Goal: Transaction & Acquisition: Purchase product/service

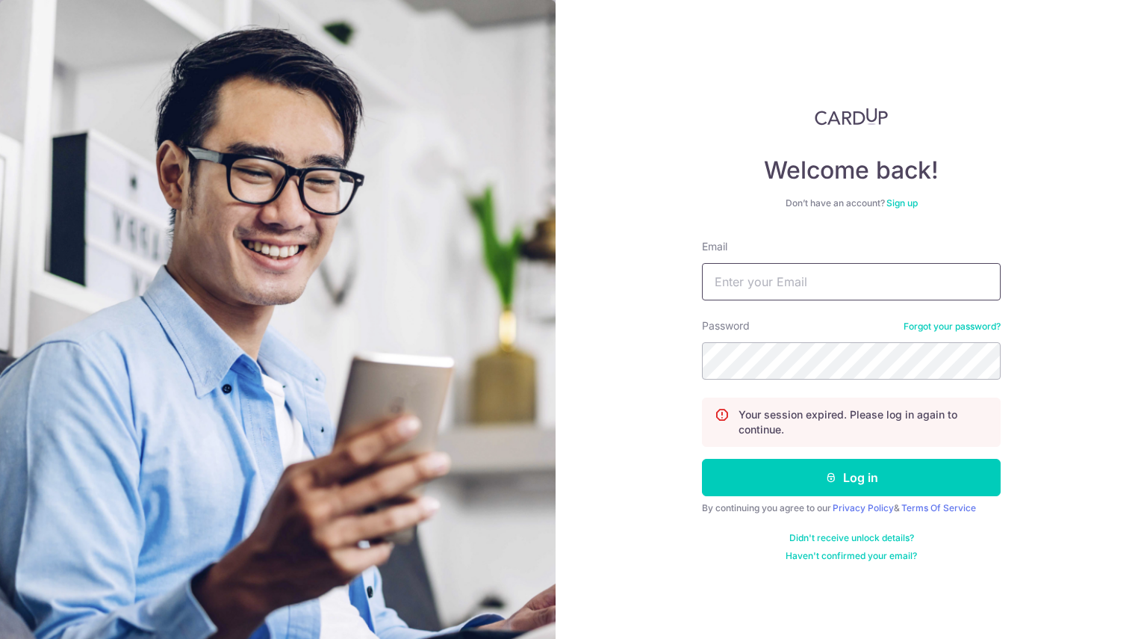
click at [811, 279] on input "Email" at bounding box center [851, 281] width 299 height 37
type input "[PERSON_NAME][EMAIL_ADDRESS][PERSON_NAME][DOMAIN_NAME]"
click at [702, 459] on button "Log in" at bounding box center [851, 477] width 299 height 37
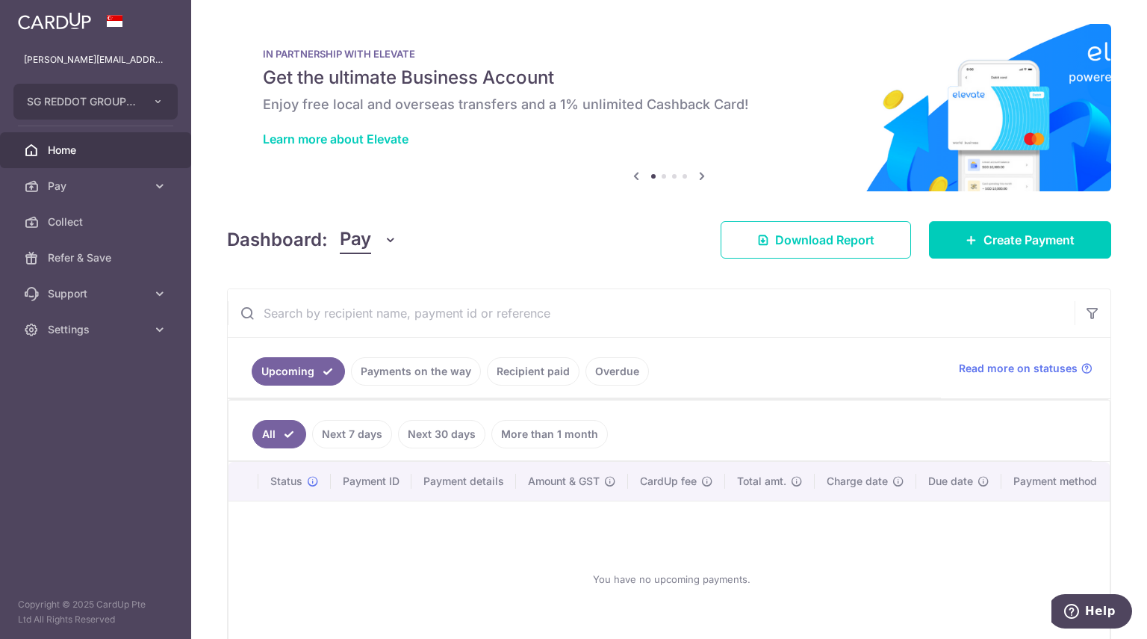
click at [420, 372] on link "Payments on the way" at bounding box center [416, 371] width 130 height 28
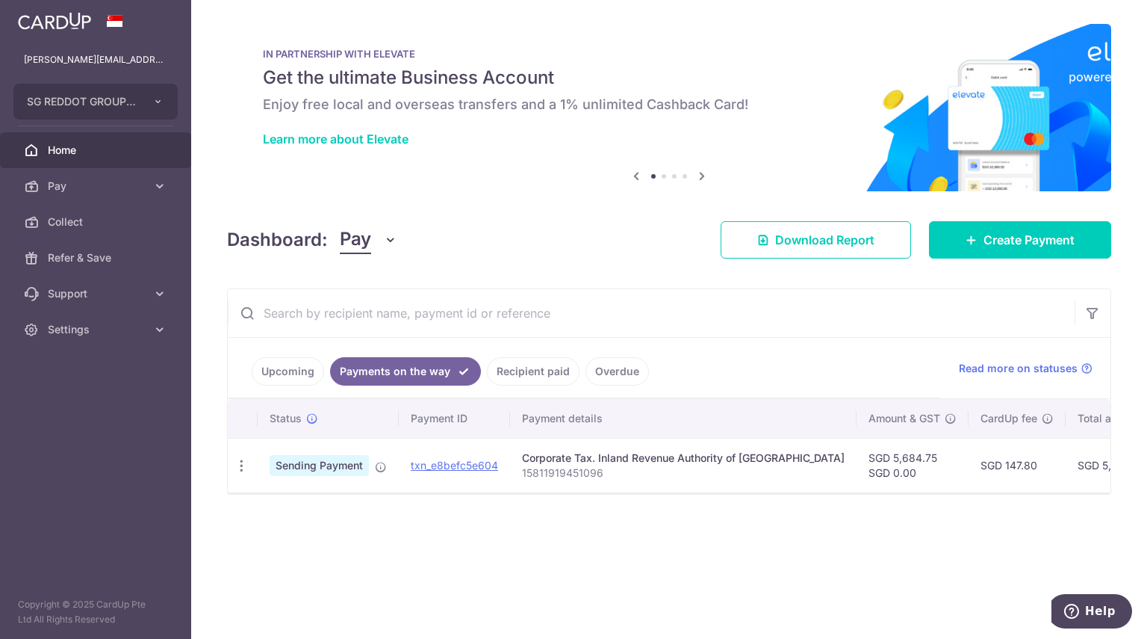
click at [533, 363] on link "Recipient paid" at bounding box center [533, 371] width 93 height 28
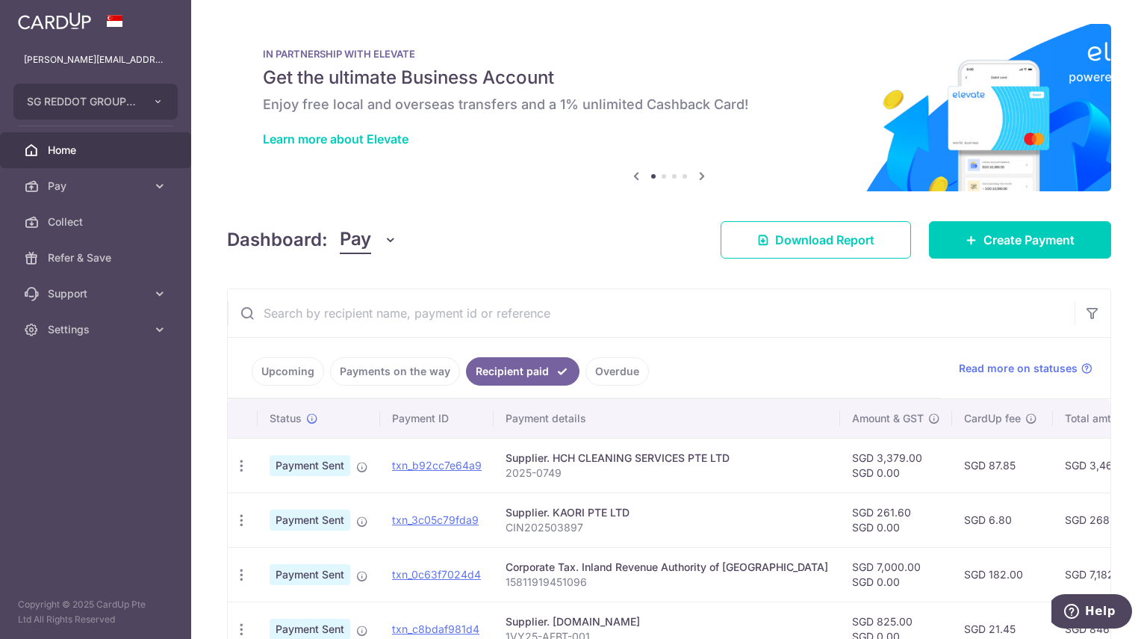
click at [440, 366] on link "Payments on the way" at bounding box center [395, 371] width 130 height 28
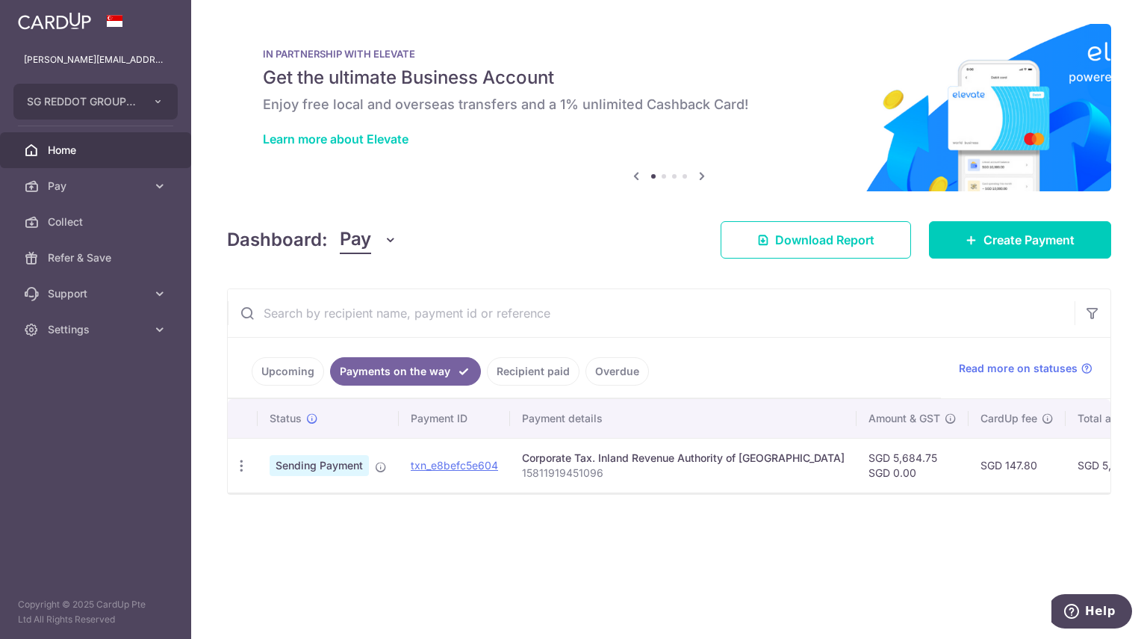
click at [551, 370] on link "Recipient paid" at bounding box center [533, 371] width 93 height 28
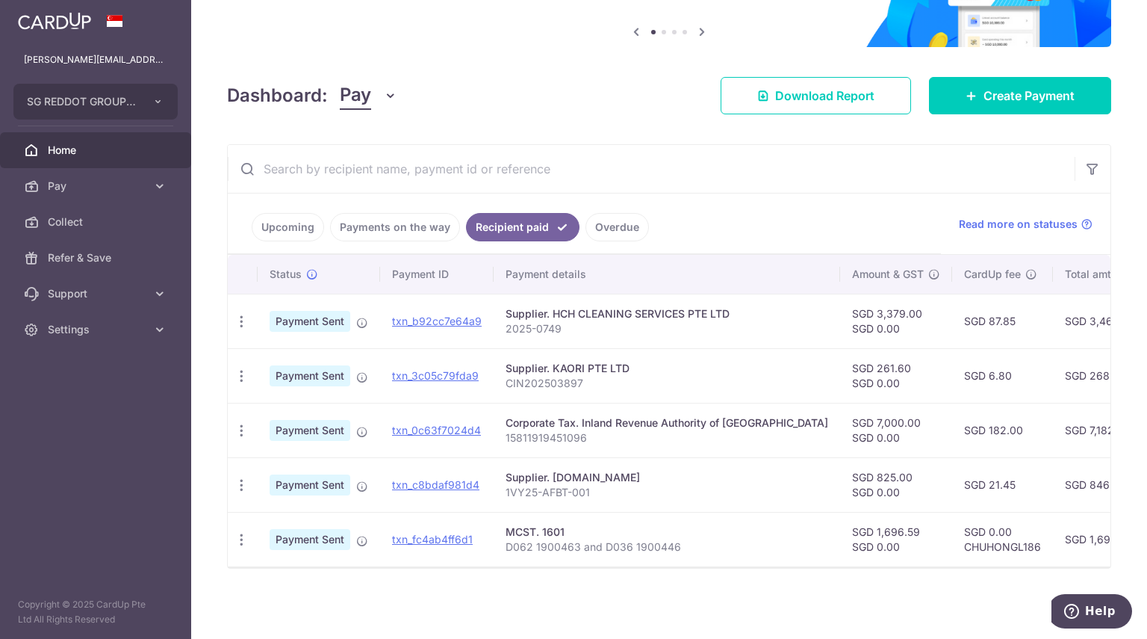
scroll to position [142, 0]
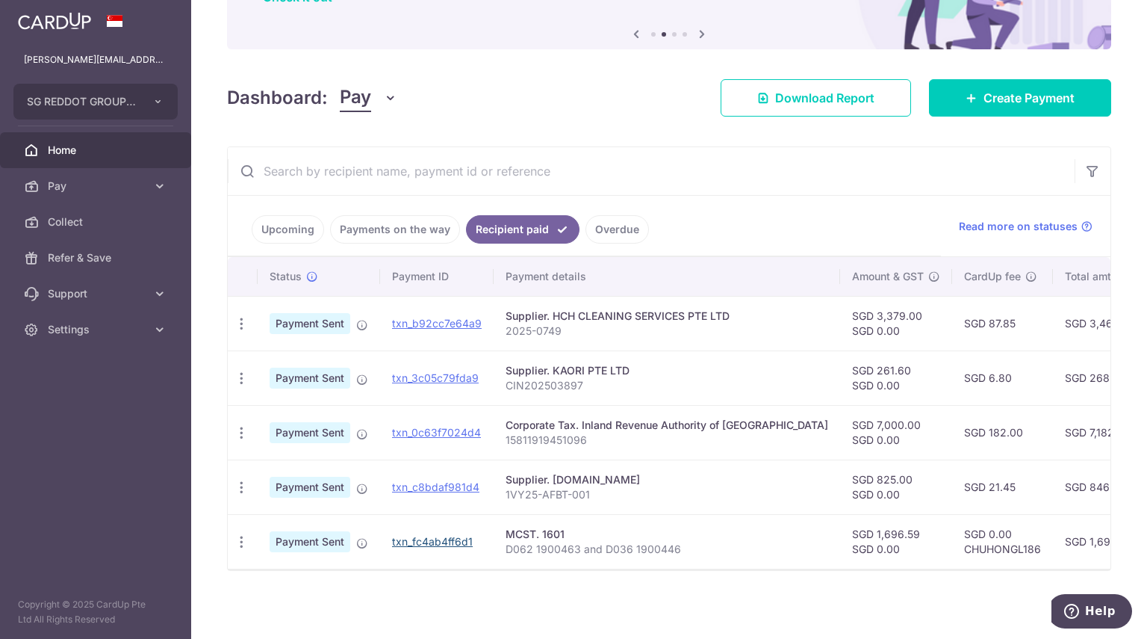
click at [471, 539] on link "txn_fc4ab4ff6d1" at bounding box center [432, 541] width 81 height 13
click at [238, 536] on icon "button" at bounding box center [242, 542] width 16 height 16
click at [794, 572] on div "Status Payment ID Payment details Amount & GST CardUp fee Total amt. Charge dat…" at bounding box center [669, 437] width 883 height 361
click at [367, 539] on icon at bounding box center [362, 543] width 12 height 12
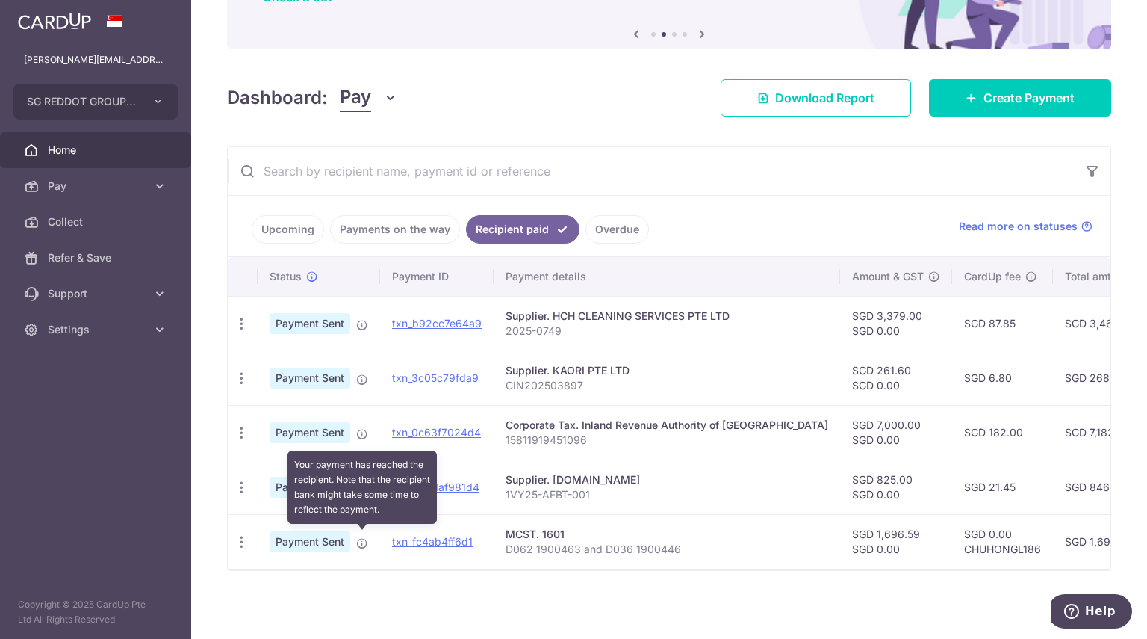
click at [607, 601] on div "× Pause Schedule Pause all future payments in this series Pause just this one p…" at bounding box center [669, 319] width 956 height 639
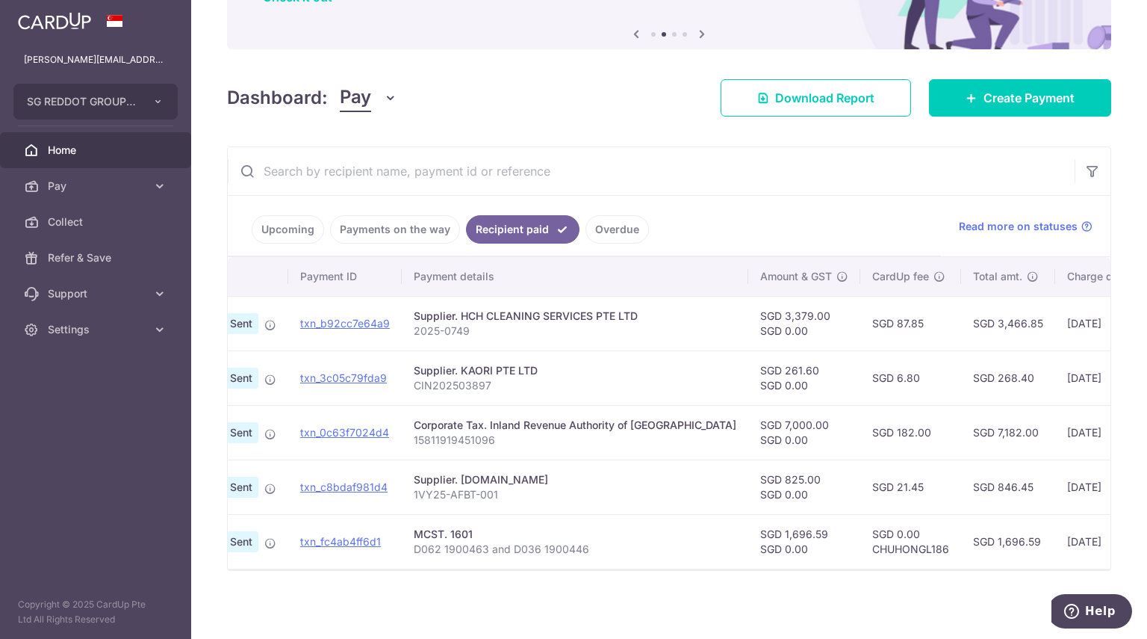
scroll to position [0, 0]
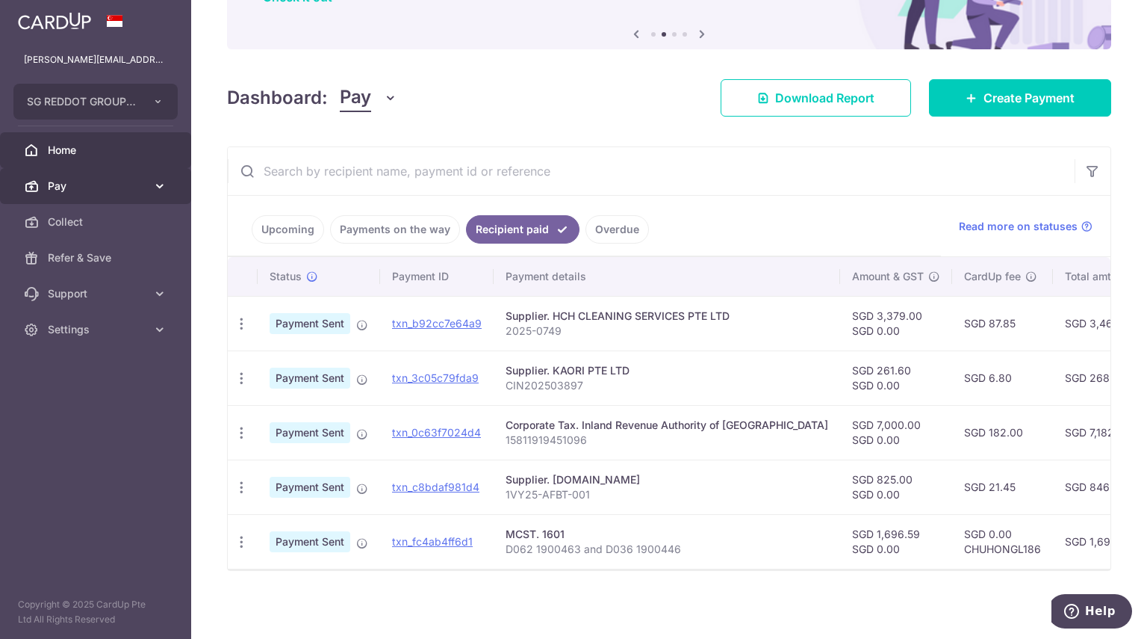
click at [134, 187] on span "Pay" at bounding box center [97, 186] width 99 height 15
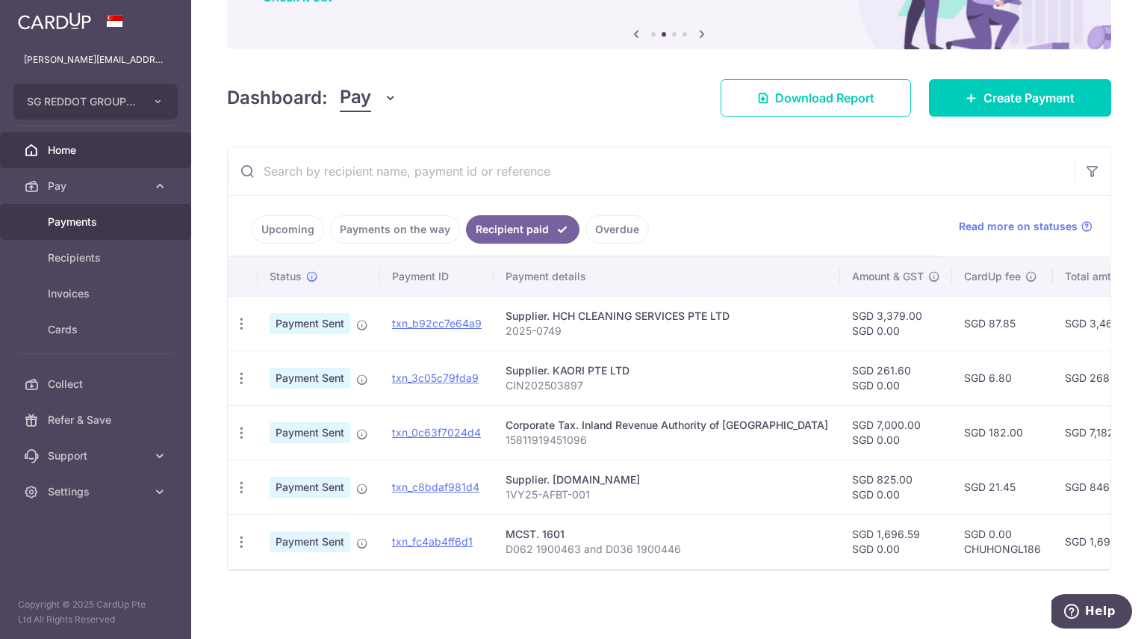
click at [118, 227] on span "Payments" at bounding box center [97, 221] width 99 height 15
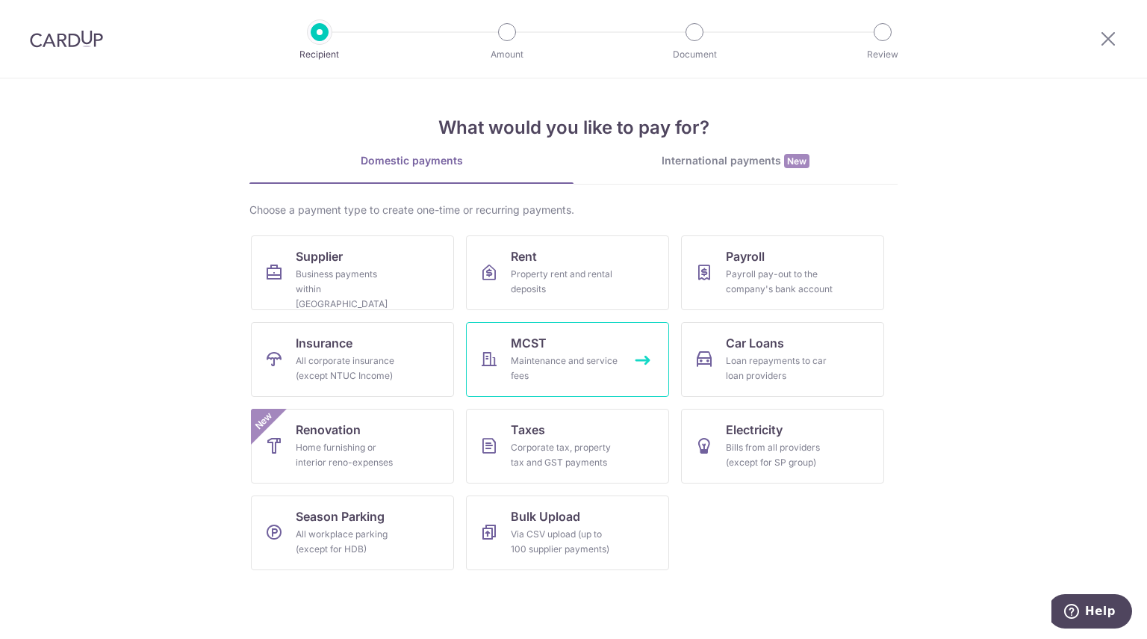
click at [583, 372] on div "Maintenance and service fees" at bounding box center [565, 368] width 108 height 30
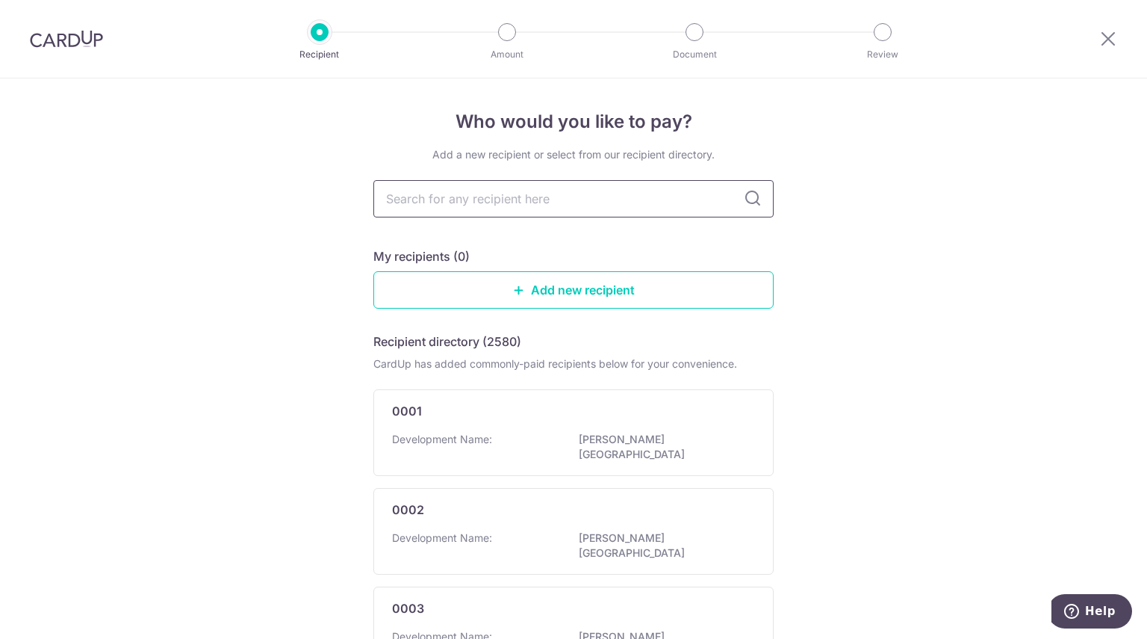
click at [595, 200] on input "text" at bounding box center [573, 198] width 400 height 37
type input "1601"
click at [760, 198] on input "1601" at bounding box center [573, 198] width 400 height 37
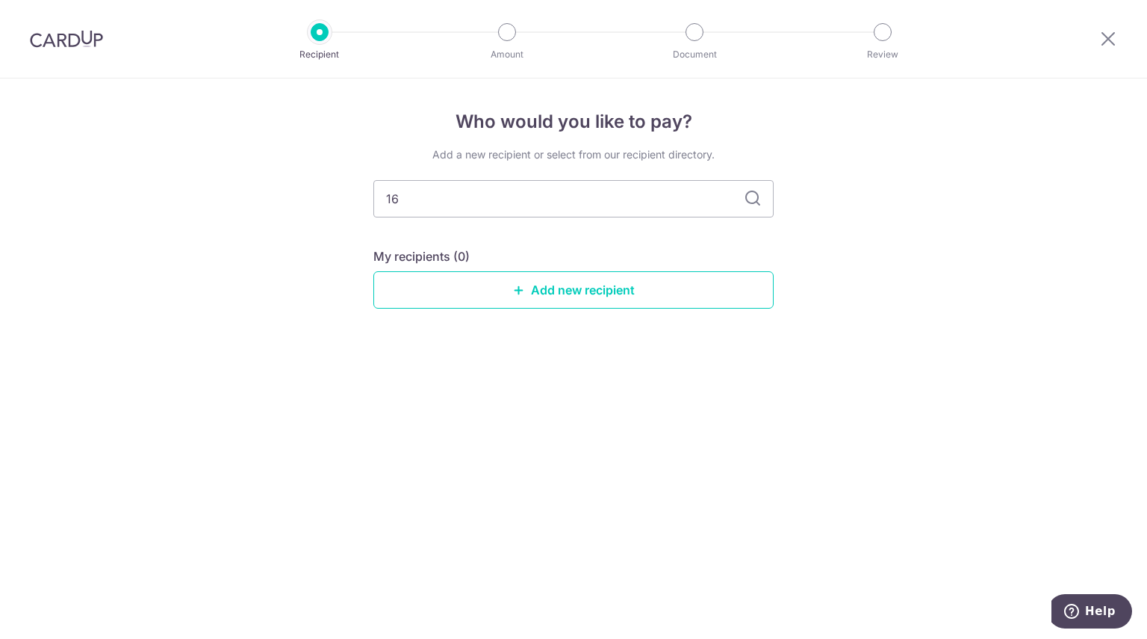
type input "1"
click at [869, 230] on div "Who would you like to pay? Add a new recipient or select from our recipient dir…" at bounding box center [573, 358] width 1147 height 560
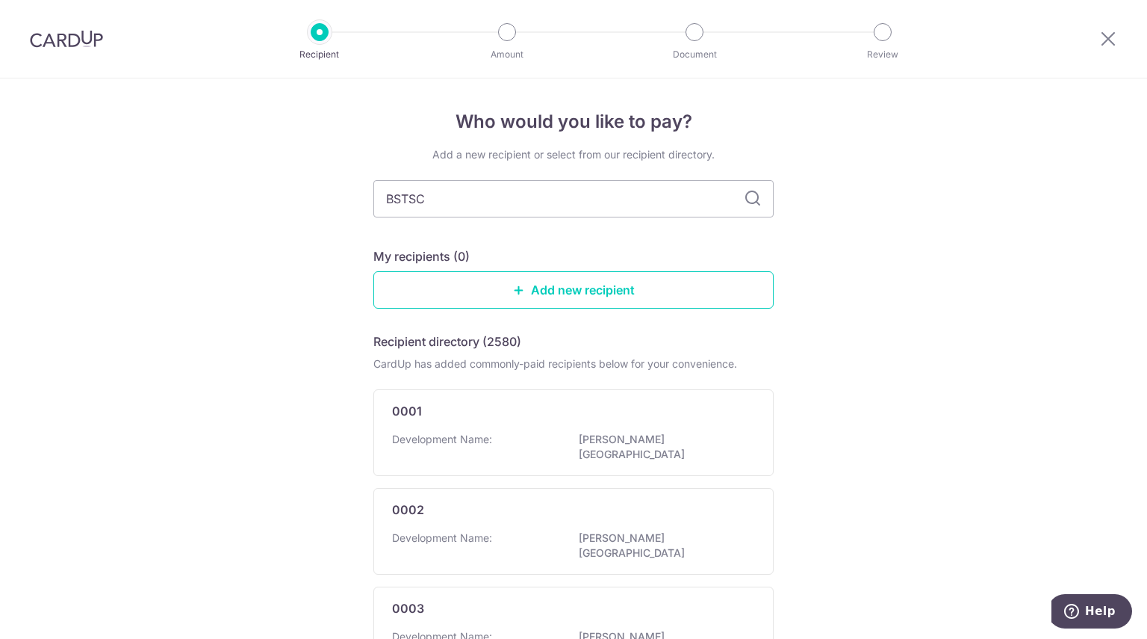
type input "BSTSC"
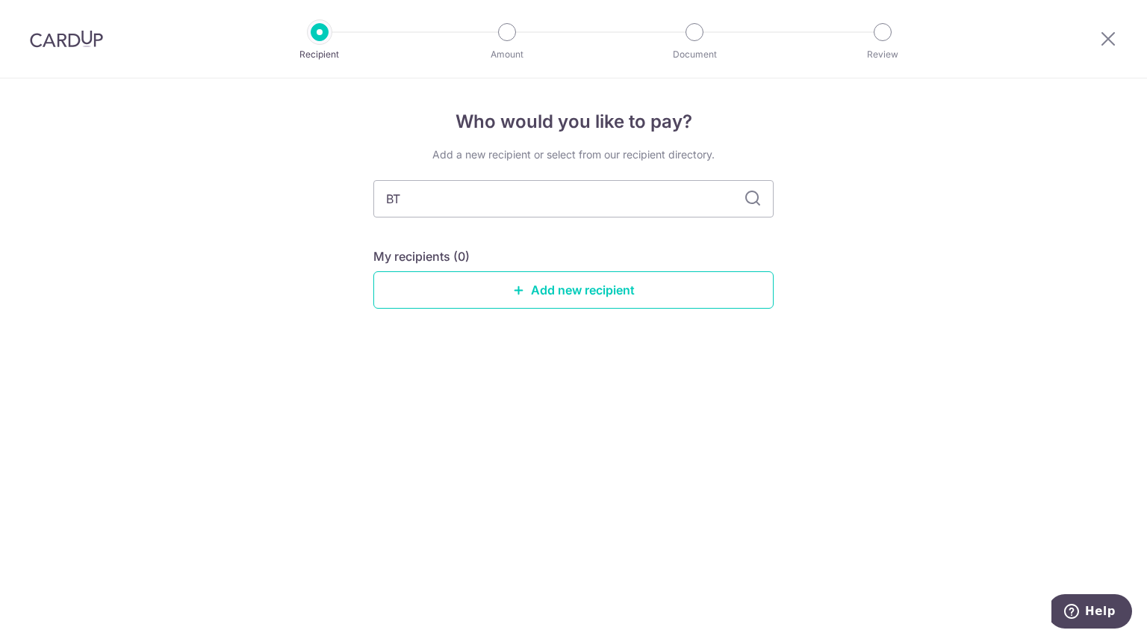
type input "BTS"
type input "BT"
type input "BTSC"
type input "BTS"
type input "B"
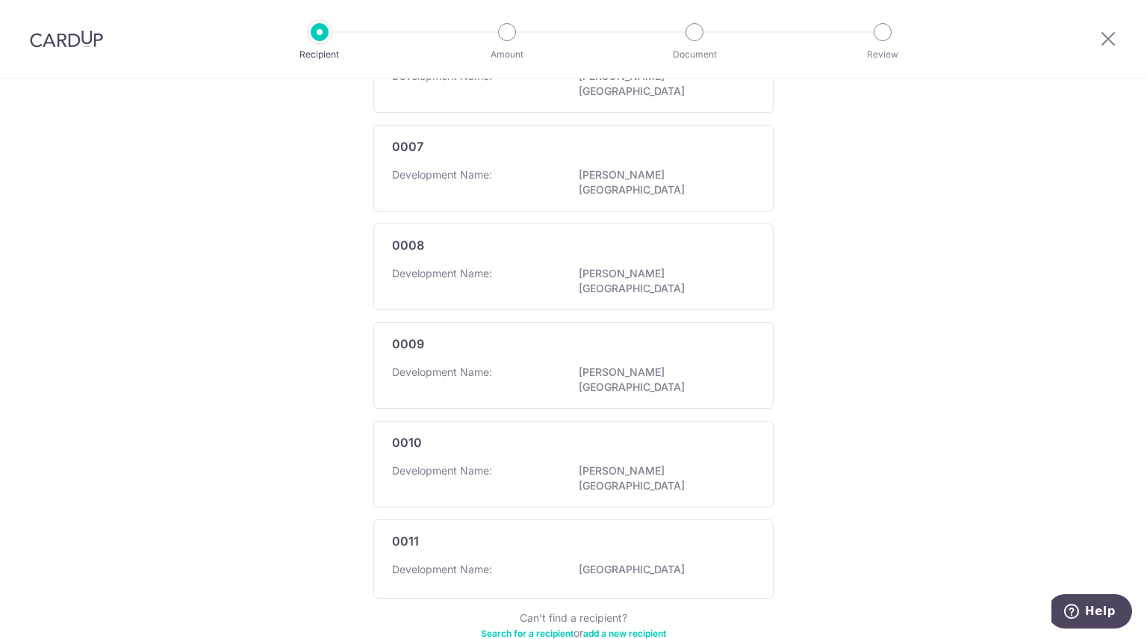
scroll to position [798, 0]
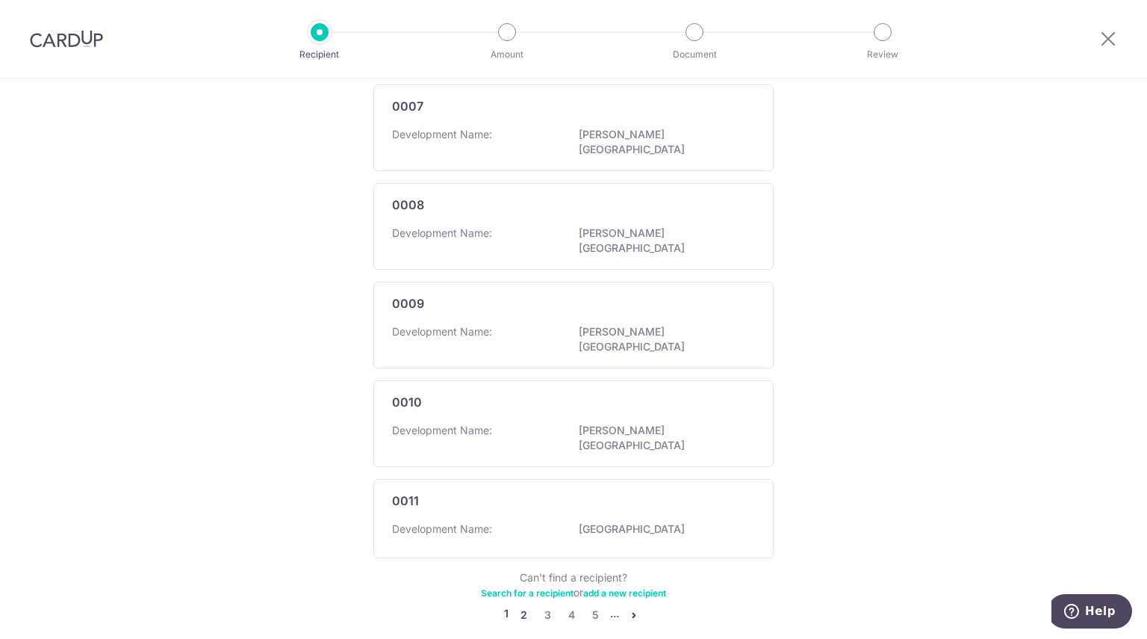
click at [519, 606] on link "2" at bounding box center [524, 615] width 18 height 18
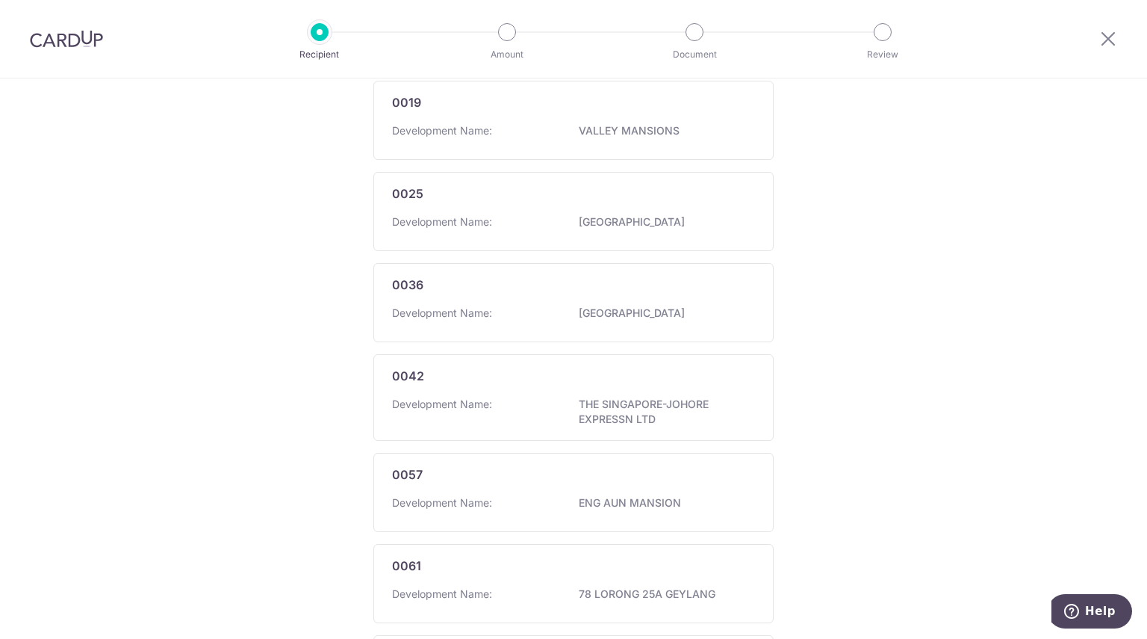
scroll to position [805, 0]
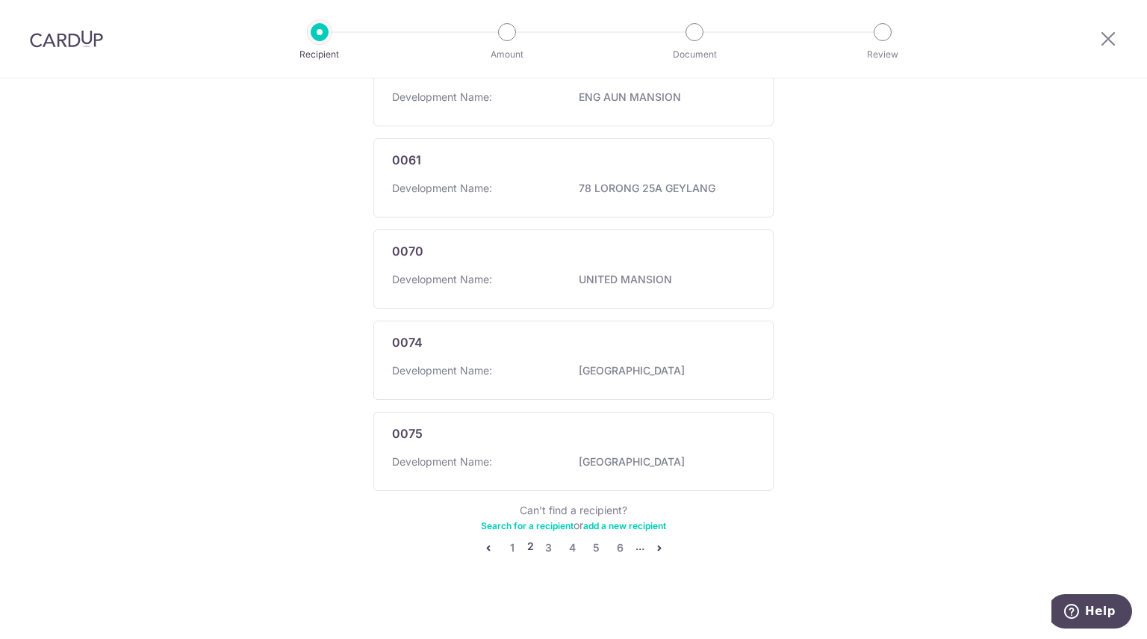
click at [556, 521] on link "Search for a recipient" at bounding box center [527, 525] width 93 height 11
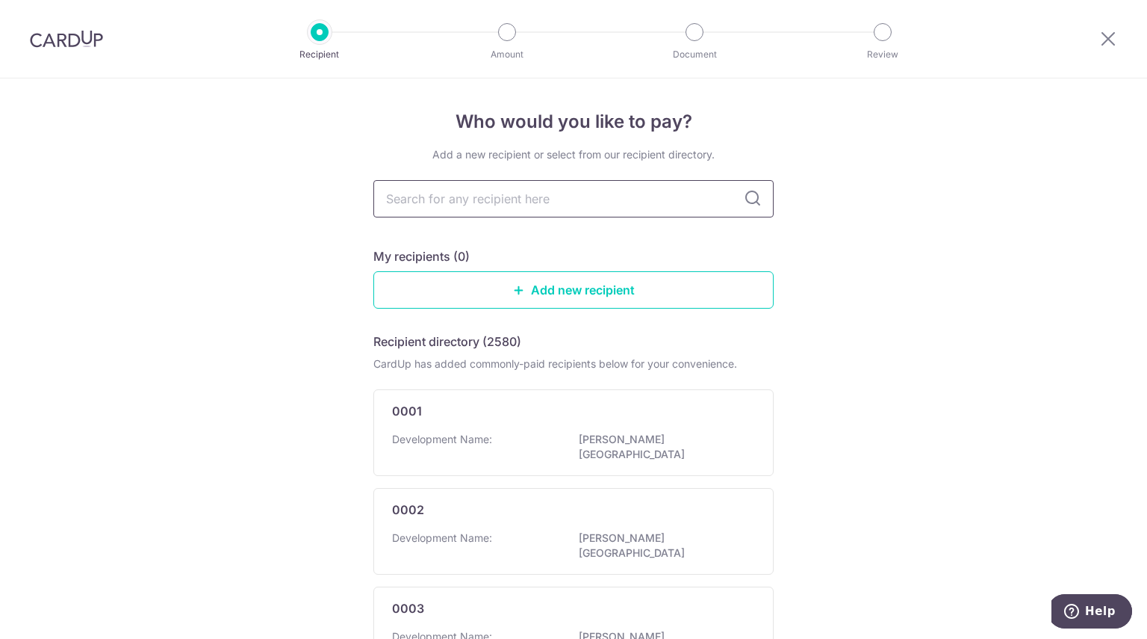
click at [675, 202] on input "text" at bounding box center [573, 198] width 400 height 37
type input "16o1"
type input "1601"
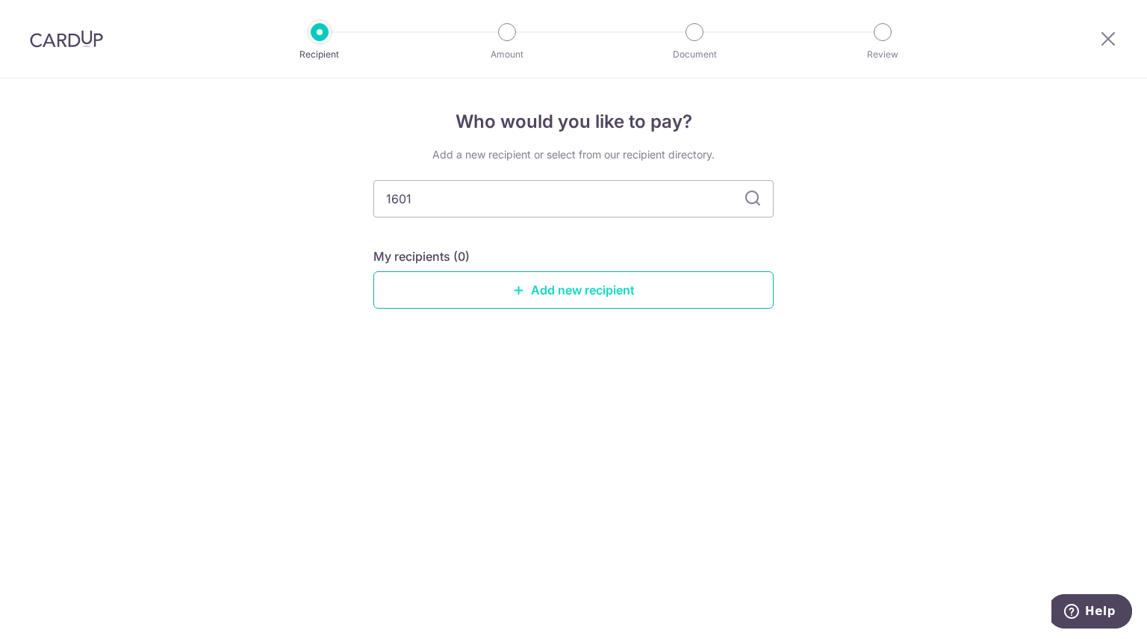
click at [710, 297] on link "Add new recipient" at bounding box center [573, 289] width 400 height 37
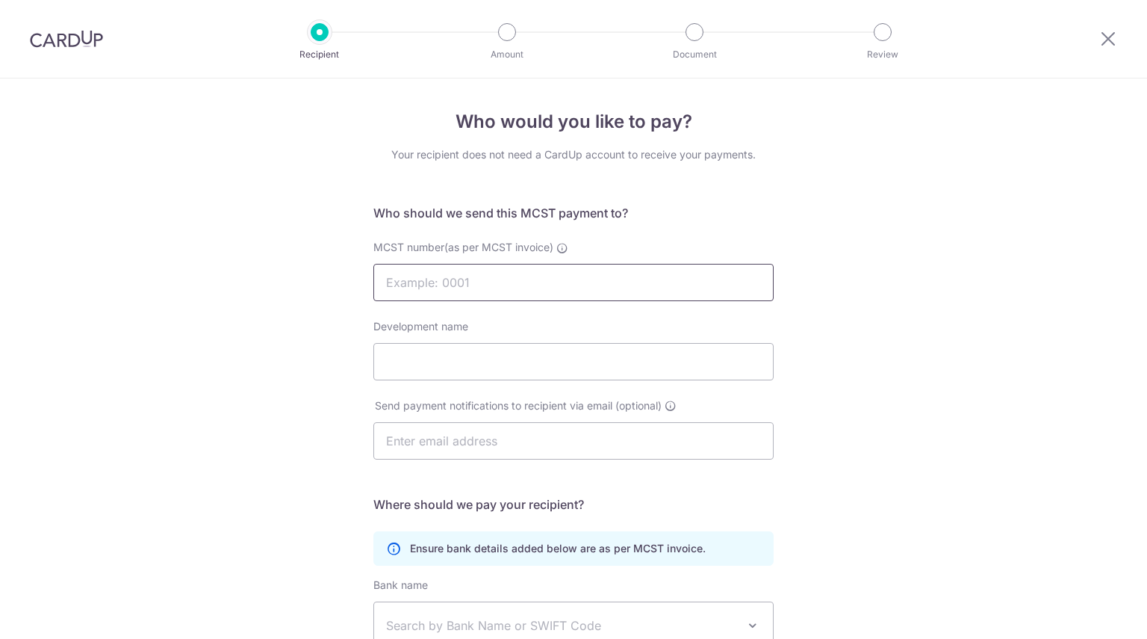
click at [719, 285] on input "MCST number(as per MCST invoice)" at bounding box center [573, 282] width 400 height 37
type input "1601"
click at [612, 360] on input "Development name" at bounding box center [573, 361] width 400 height 37
type input "Bukit Timah Shopping Centre"
click at [573, 441] on input "text" at bounding box center [573, 440] width 400 height 37
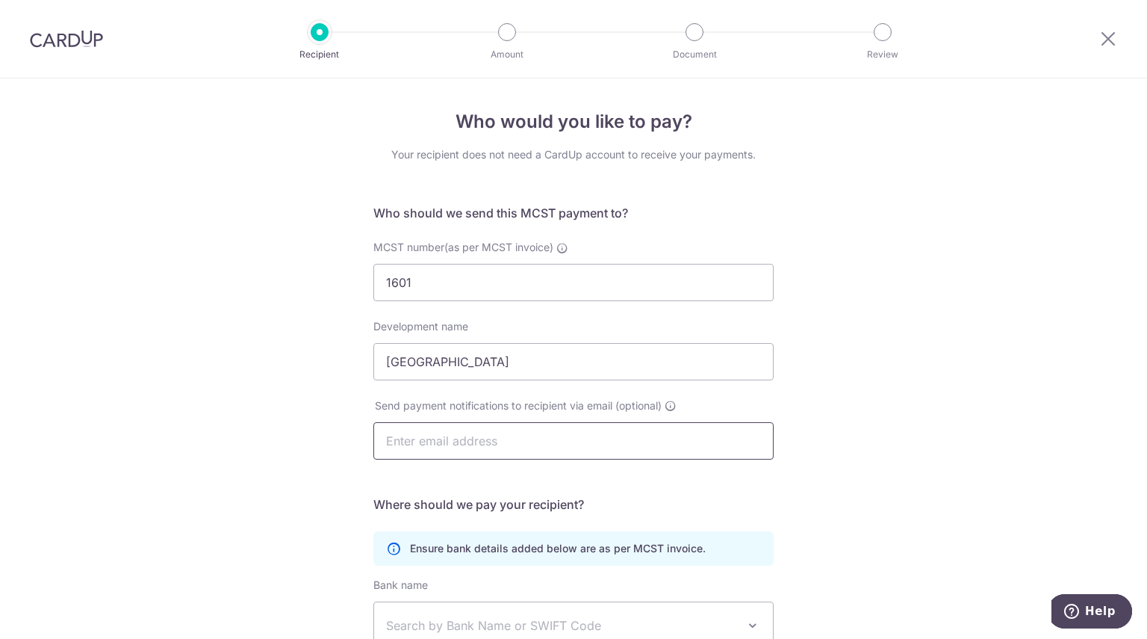
type input "[PERSON_NAME][EMAIL_ADDRESS][PERSON_NAME][DOMAIN_NAME]"
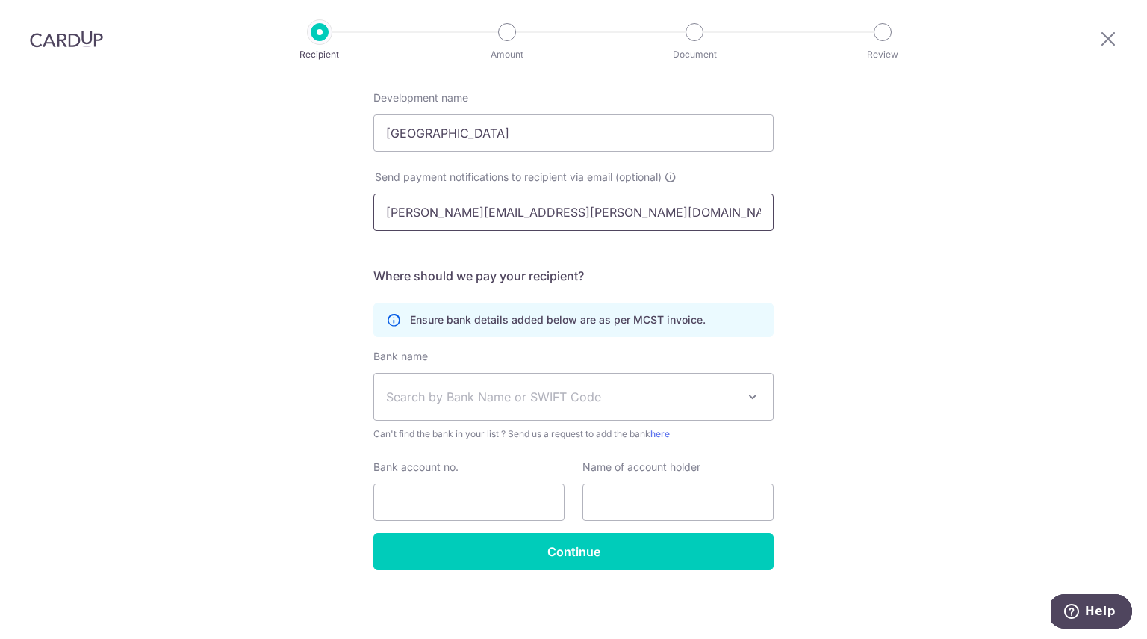
scroll to position [226, 0]
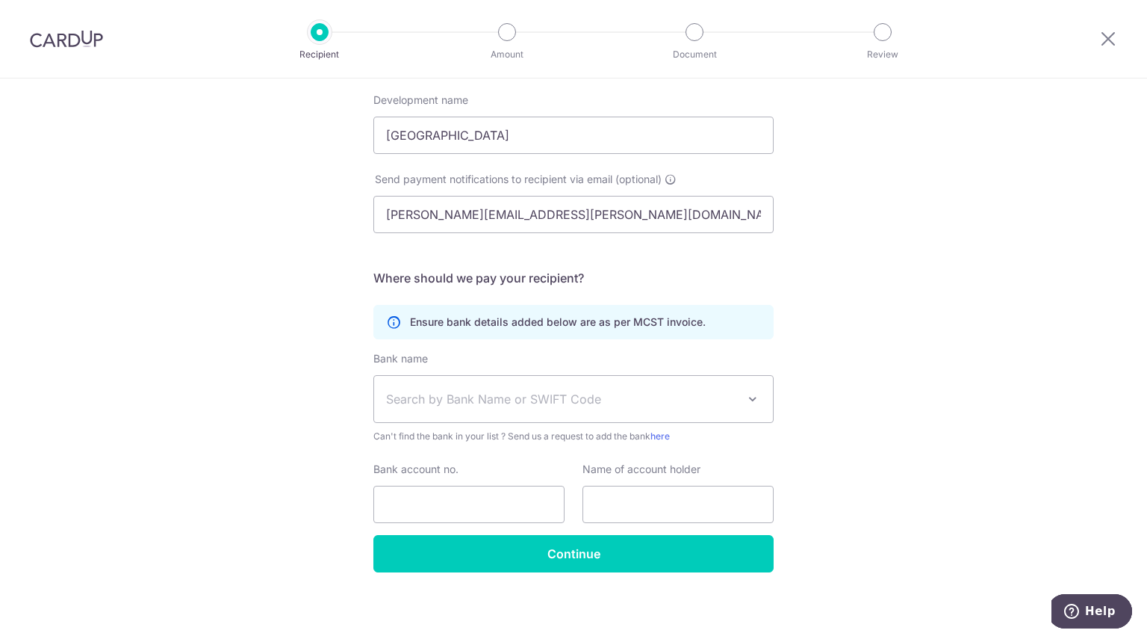
click at [608, 390] on span "Search by Bank Name or SWIFT Code" at bounding box center [561, 399] width 351 height 18
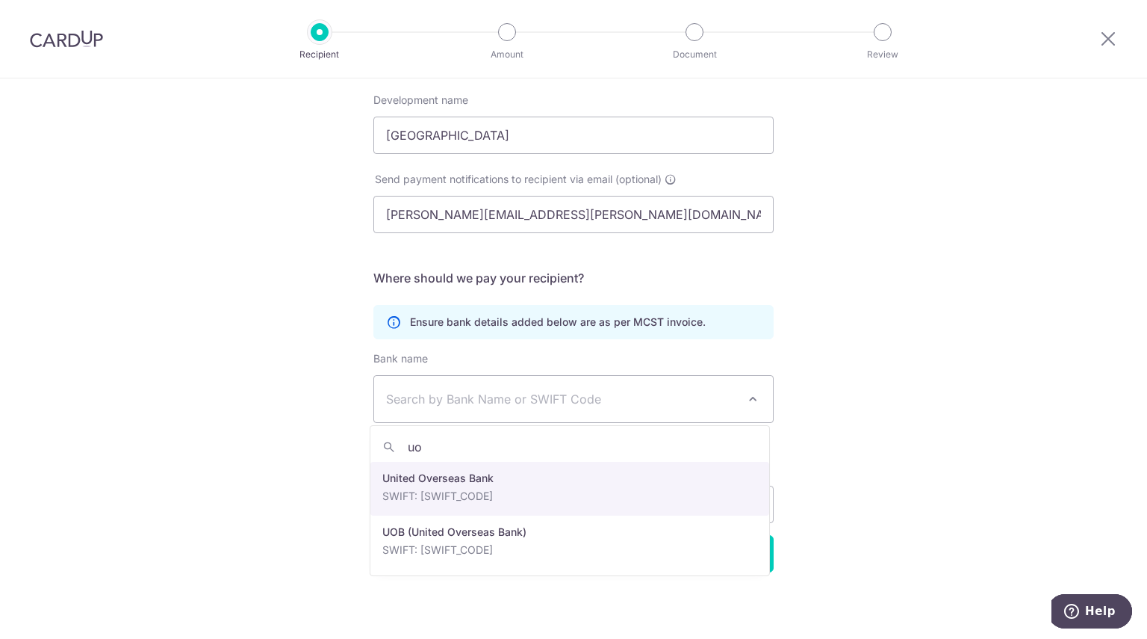
type input "uob"
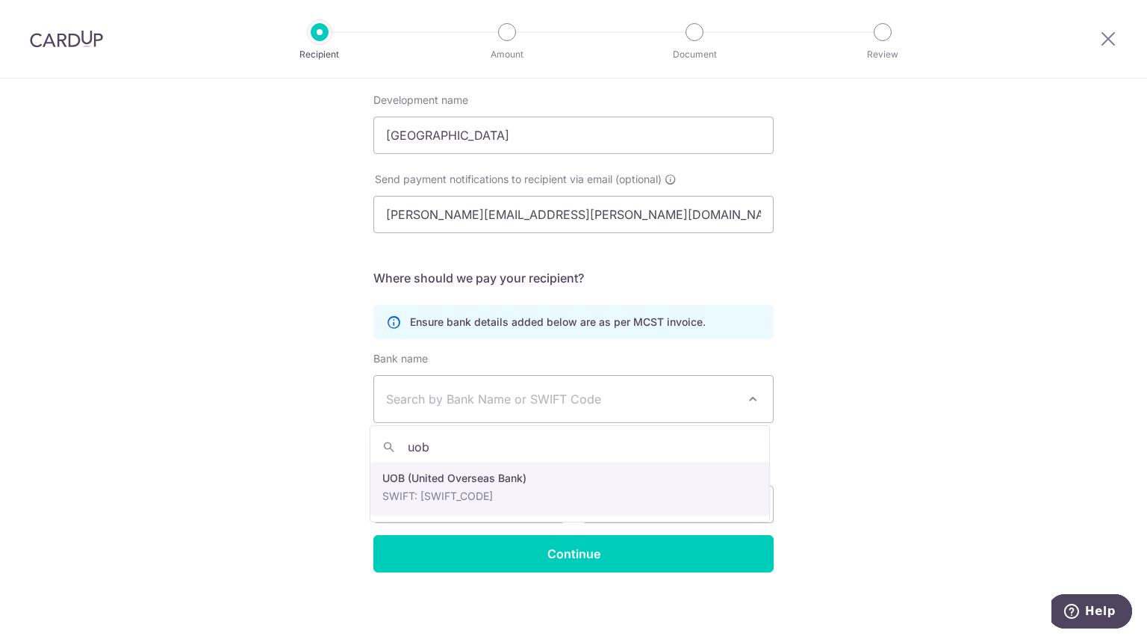
select select "18"
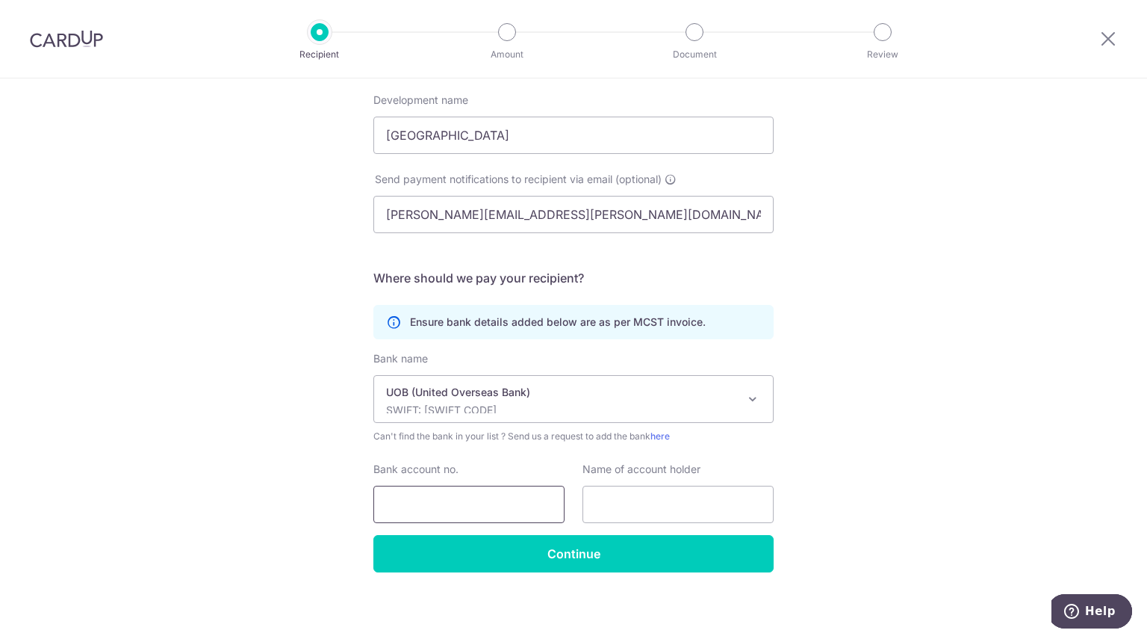
click at [498, 499] on input "Bank account no." at bounding box center [468, 504] width 191 height 37
click at [649, 509] on input "text" at bounding box center [678, 504] width 191 height 37
click at [531, 508] on input "Bank account no." at bounding box center [468, 504] width 191 height 37
click at [520, 506] on input "Bank account no." at bounding box center [468, 504] width 191 height 37
type input "3"
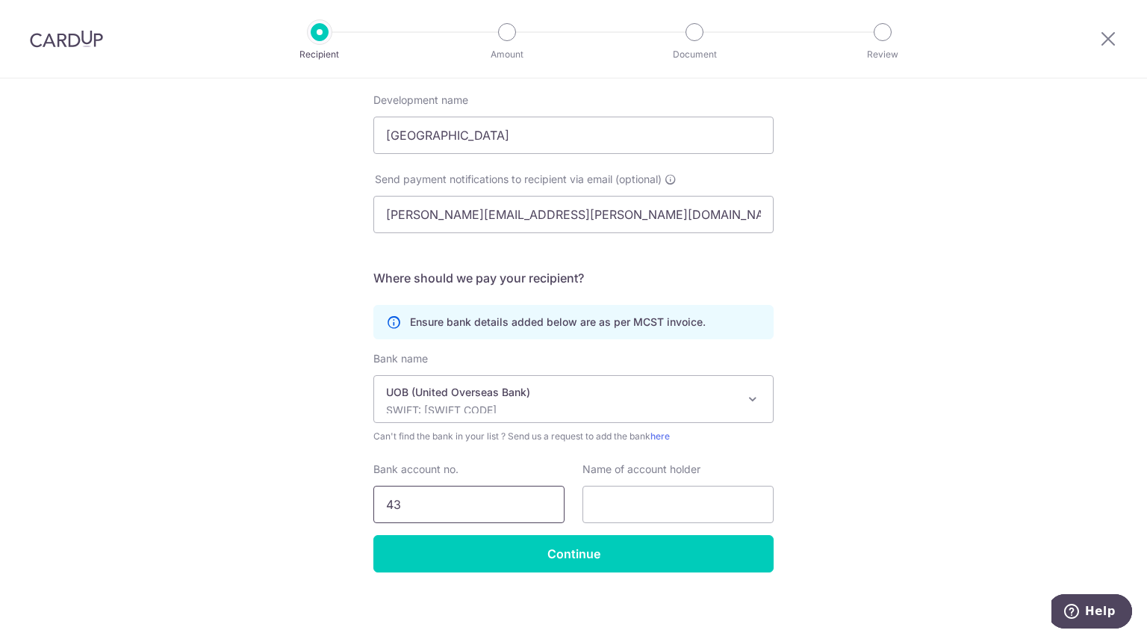
type input "4"
click at [868, 523] on div "Who would you like to pay? Your recipient does not need a CardUp account to rec…" at bounding box center [573, 247] width 1147 height 790
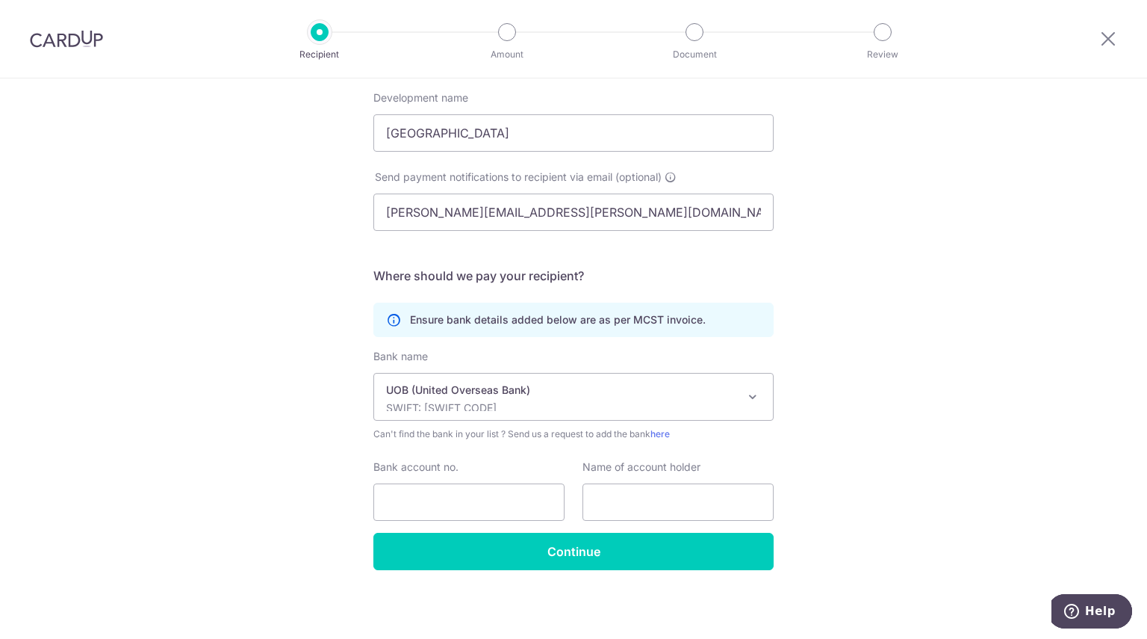
click at [747, 402] on span at bounding box center [753, 397] width 18 height 18
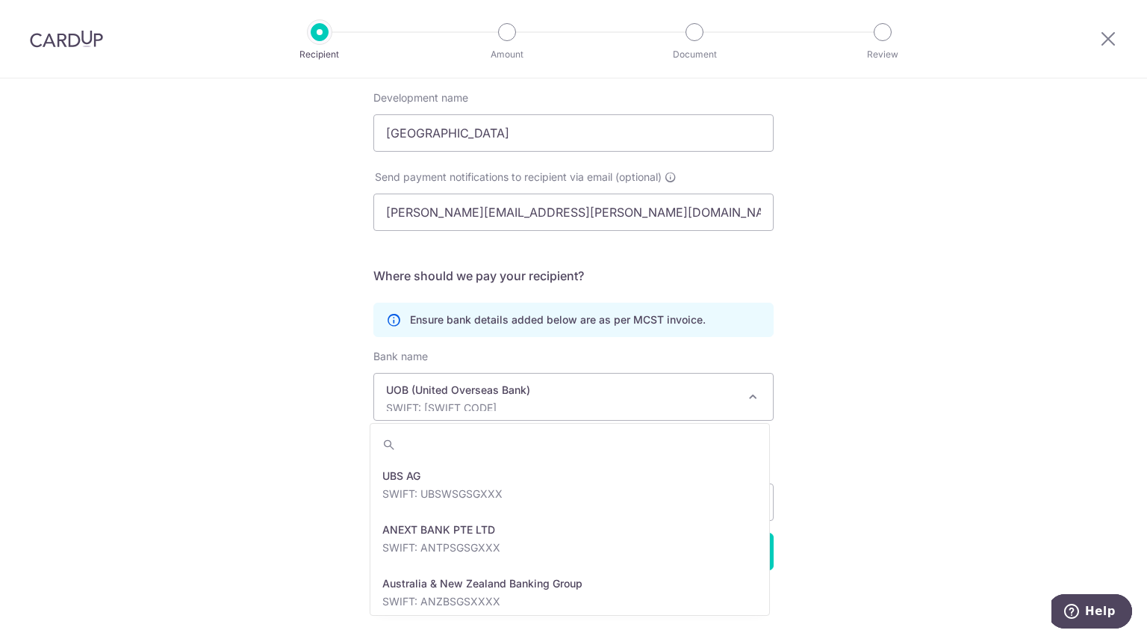
scroll to position [3227, 0]
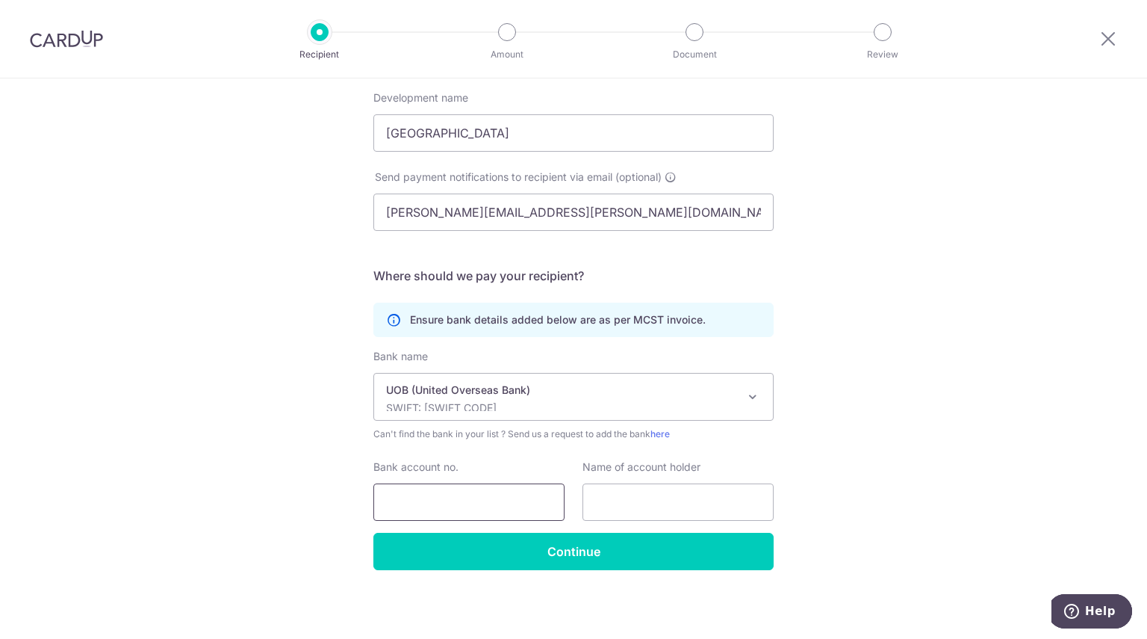
click at [515, 497] on input "Bank account no." at bounding box center [468, 501] width 191 height 37
type input "0"
type input "4"
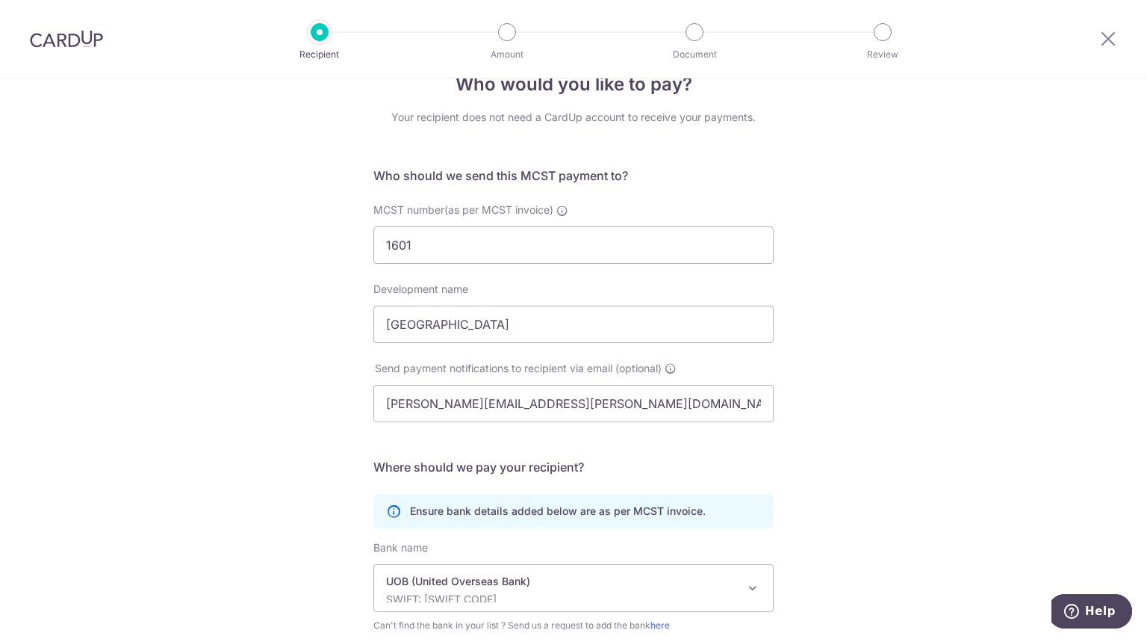
scroll to position [229, 0]
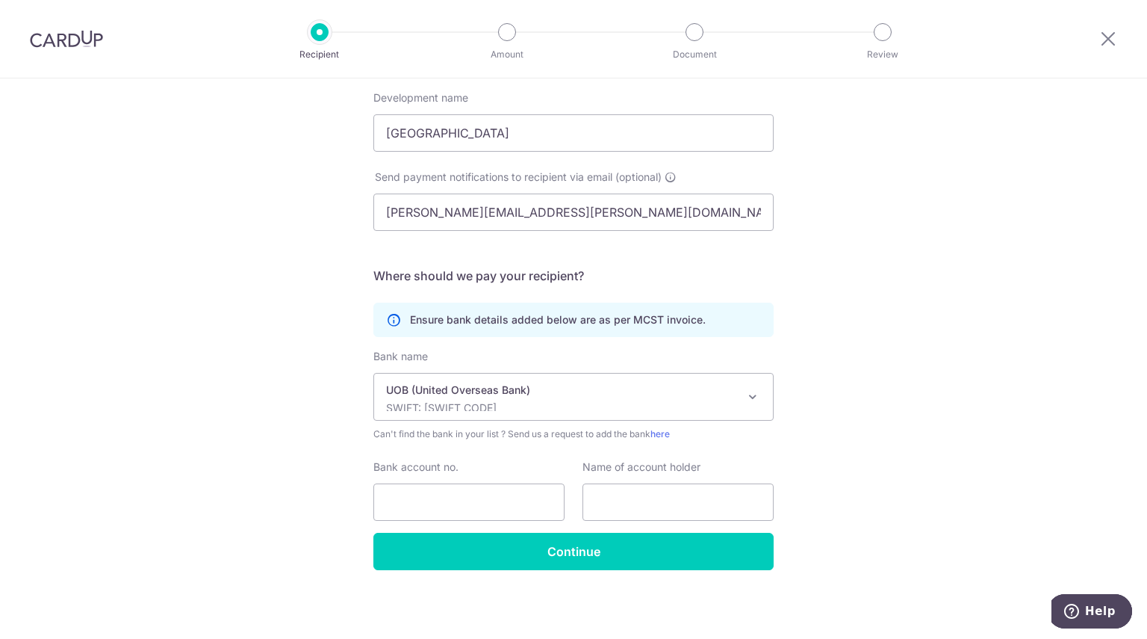
click at [677, 483] on div "Name of account holder" at bounding box center [678, 489] width 191 height 61
click at [652, 514] on input "text" at bounding box center [678, 501] width 191 height 37
type input "MCST 1601"
click at [534, 505] on input "Bank account no." at bounding box center [468, 501] width 191 height 37
click at [542, 506] on input "Bank account no." at bounding box center [468, 501] width 191 height 37
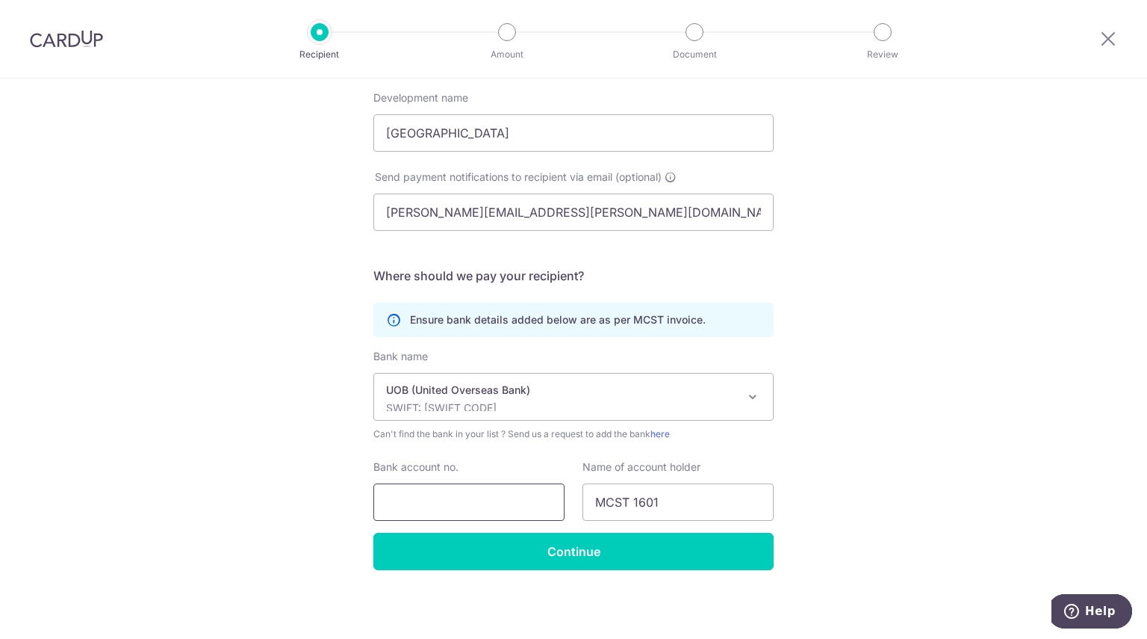
click at [545, 496] on input "Bank account no." at bounding box center [468, 501] width 191 height 37
type input "4"
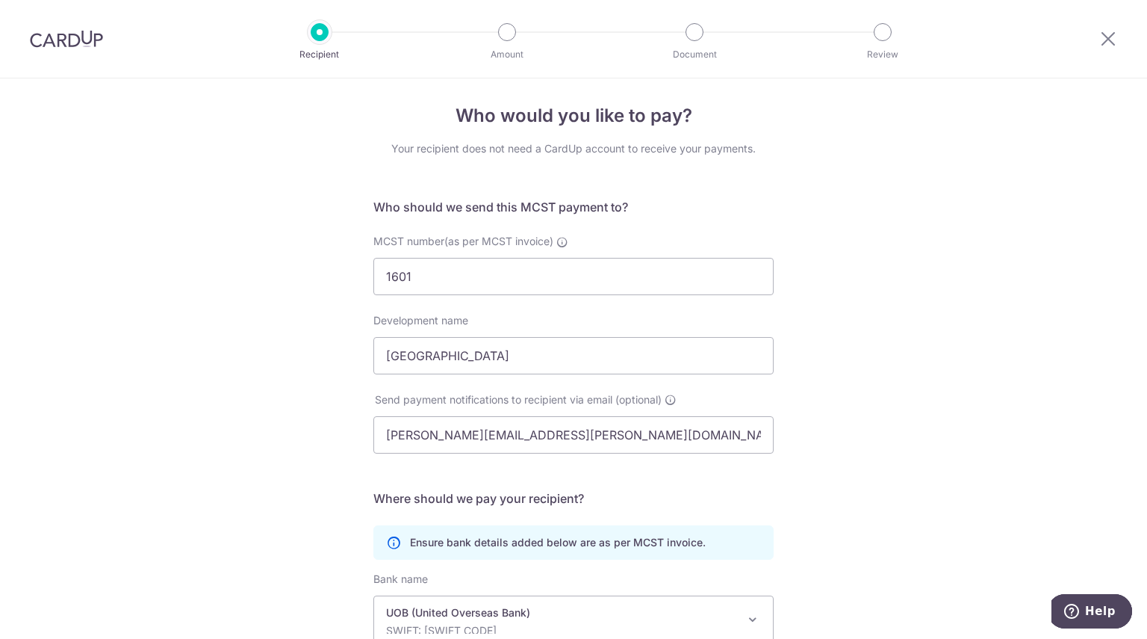
scroll to position [10, 0]
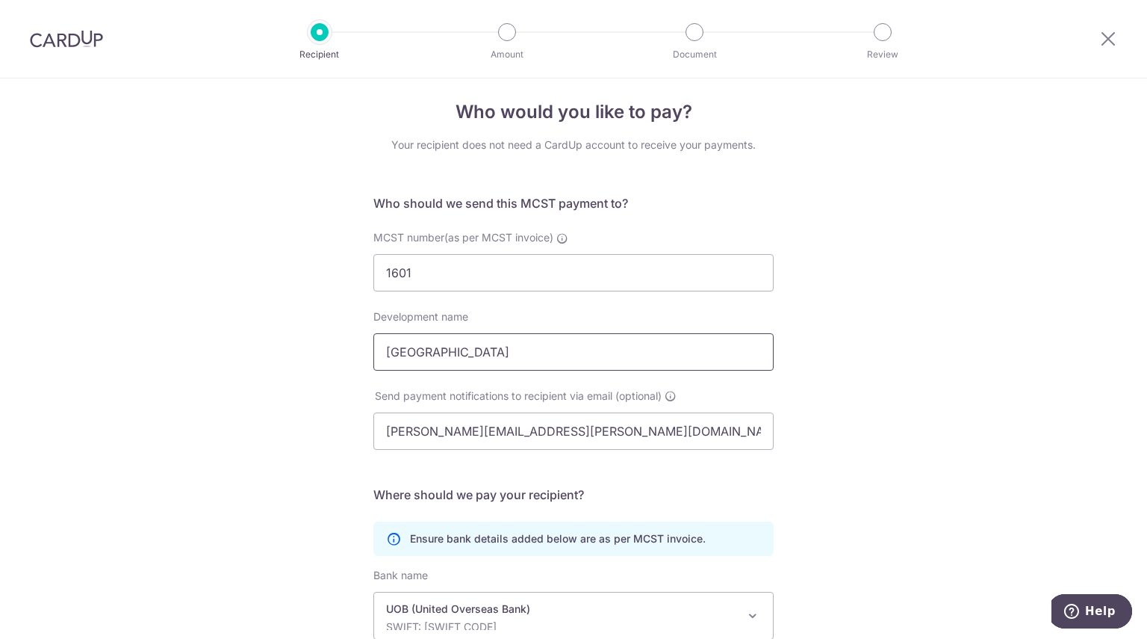
click at [651, 348] on input "[GEOGRAPHIC_DATA]" at bounding box center [573, 351] width 400 height 37
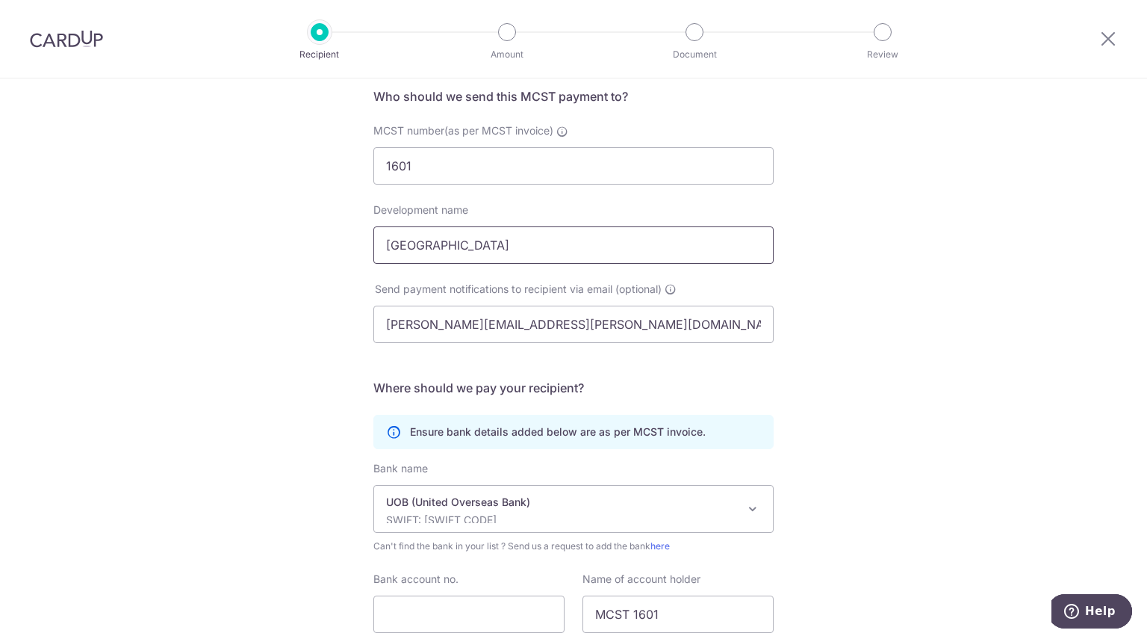
scroll to position [122, 0]
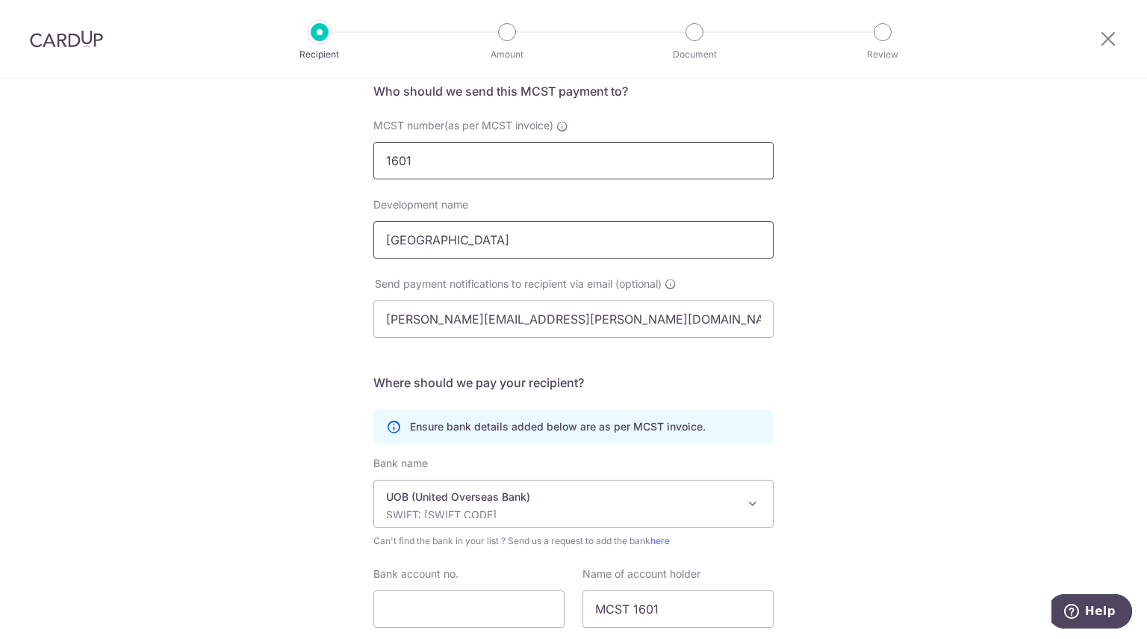
type input "[GEOGRAPHIC_DATA]"
click at [731, 167] on input "1601" at bounding box center [573, 160] width 400 height 37
click at [559, 127] on icon at bounding box center [562, 126] width 12 height 12
click at [559, 142] on input "1601" at bounding box center [573, 160] width 400 height 37
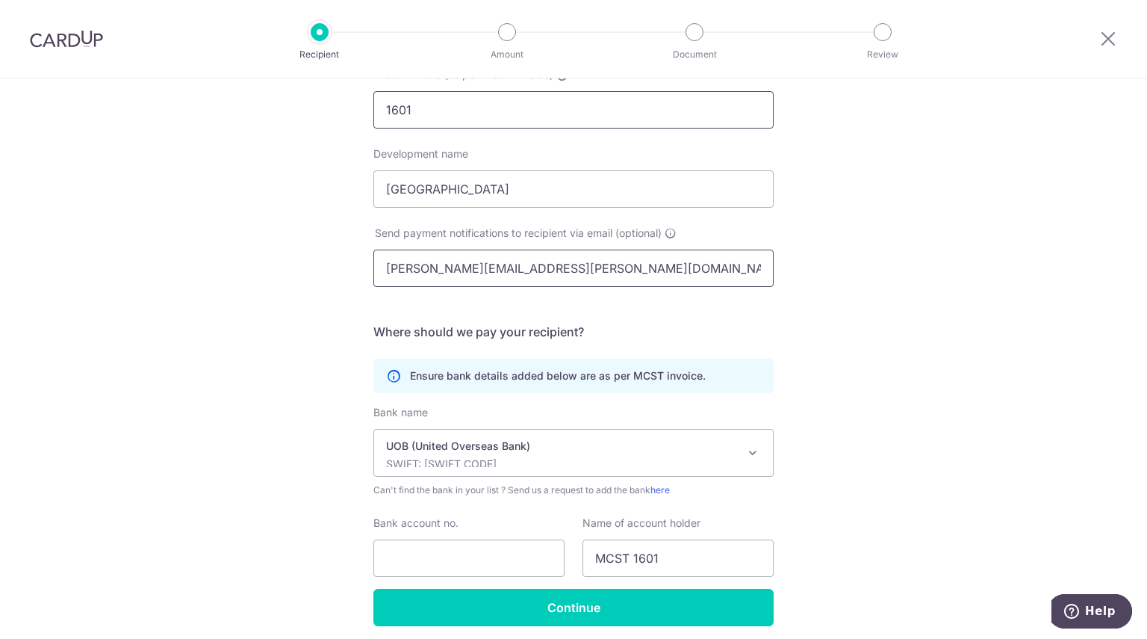
scroll to position [229, 0]
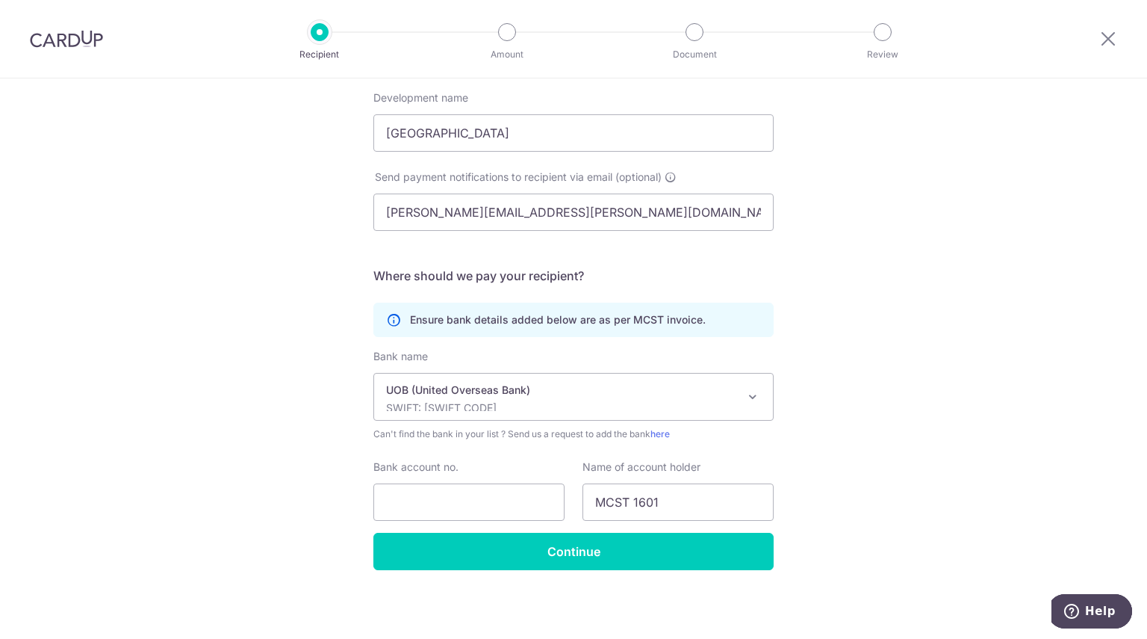
click at [937, 437] on div "Who would you like to pay? Your recipient does not need a CardUp account to rec…" at bounding box center [573, 245] width 1147 height 790
click at [525, 494] on input "Bank account no." at bounding box center [468, 501] width 191 height 37
paste input "4503114393"
click at [385, 501] on input "4503114393" at bounding box center [468, 501] width 191 height 37
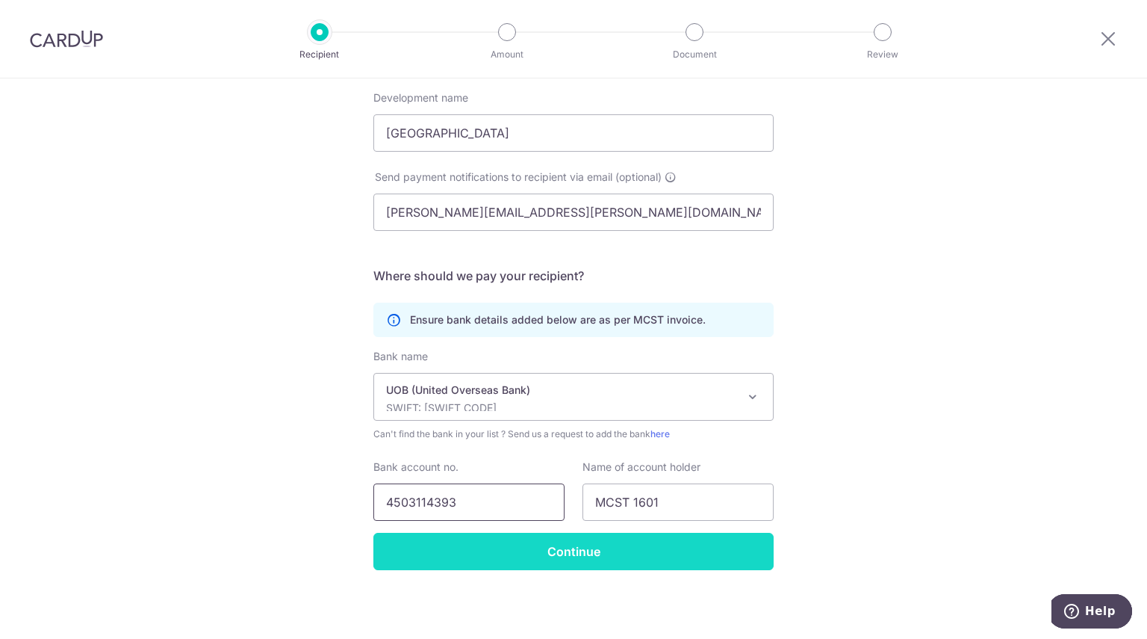
type input "4503114393"
click at [575, 558] on input "Continue" at bounding box center [573, 551] width 400 height 37
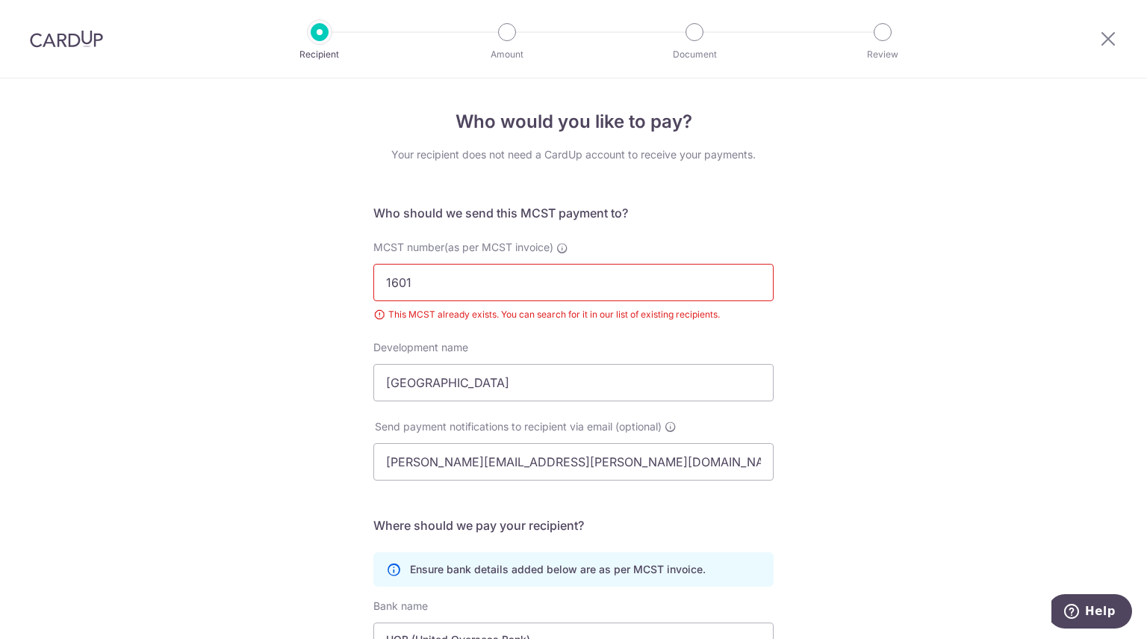
click at [387, 299] on input "1601" at bounding box center [573, 282] width 400 height 37
click at [365, 321] on div "MCST number(as per MCST invoice) 1601 This MCST already exists. You can search …" at bounding box center [574, 281] width 418 height 82
click at [376, 300] on input "1601" at bounding box center [573, 282] width 400 height 37
click at [424, 318] on div "This MCST already exists. You can search for it in our list of existing recipie…" at bounding box center [573, 314] width 400 height 15
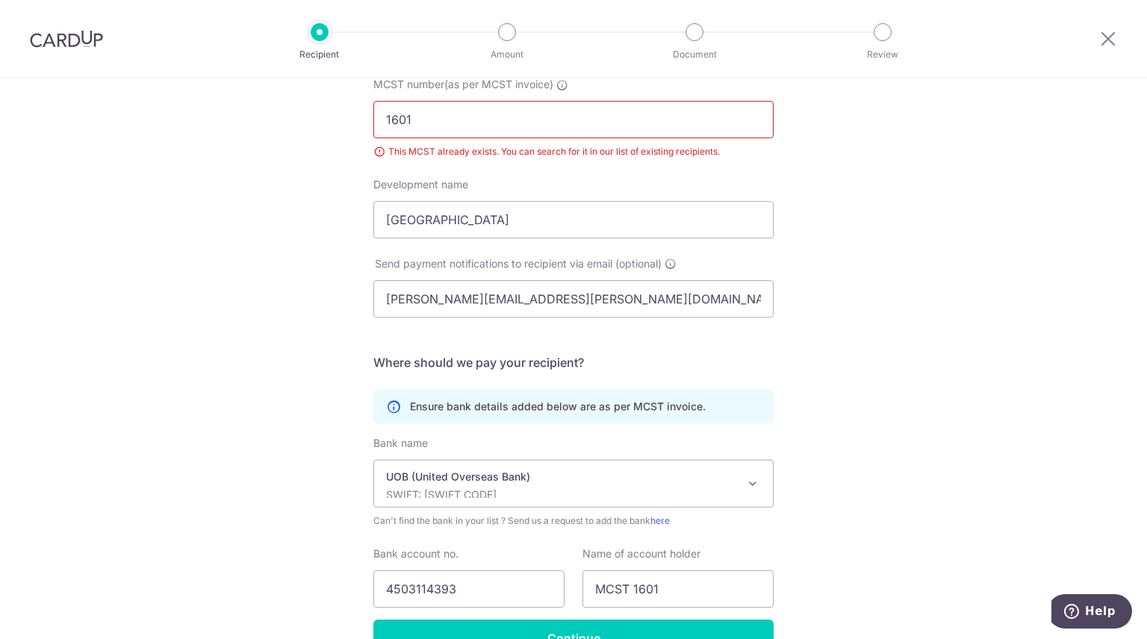
scroll to position [249, 0]
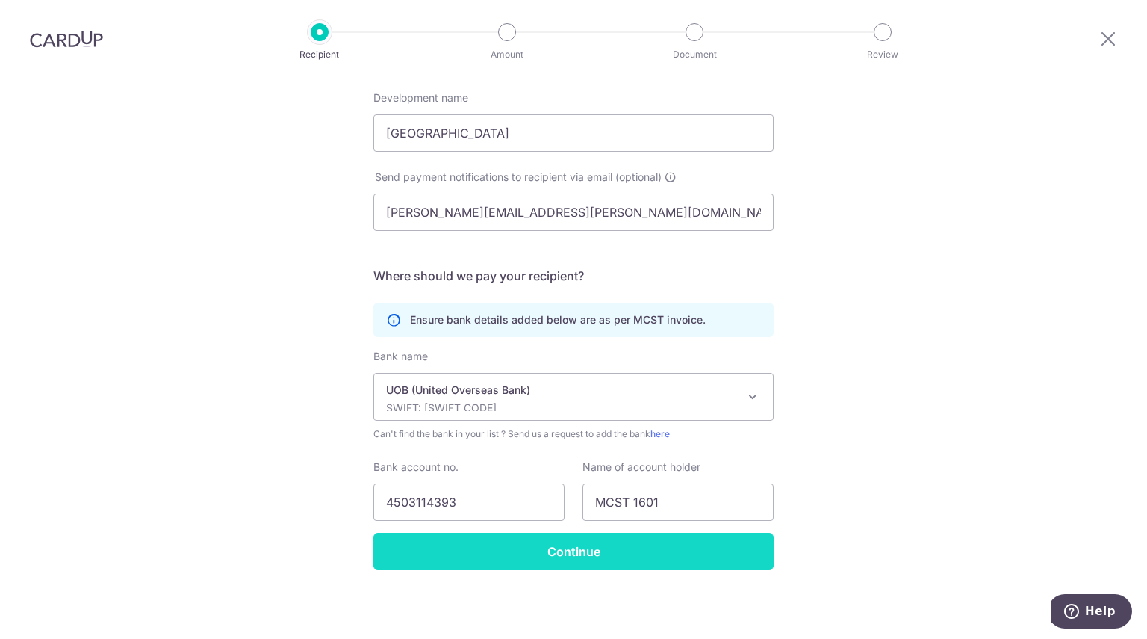
click at [633, 553] on input "Continue" at bounding box center [573, 551] width 400 height 37
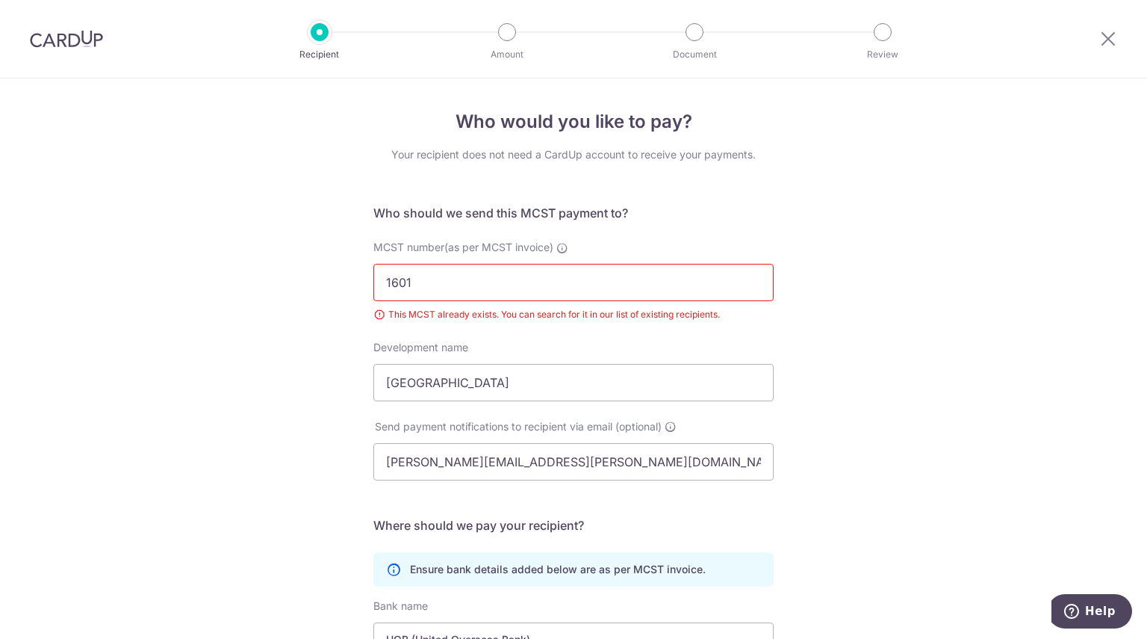
click at [331, 37] on li "Amount" at bounding box center [422, 32] width 187 height 18
click at [70, 42] on img at bounding box center [66, 39] width 73 height 18
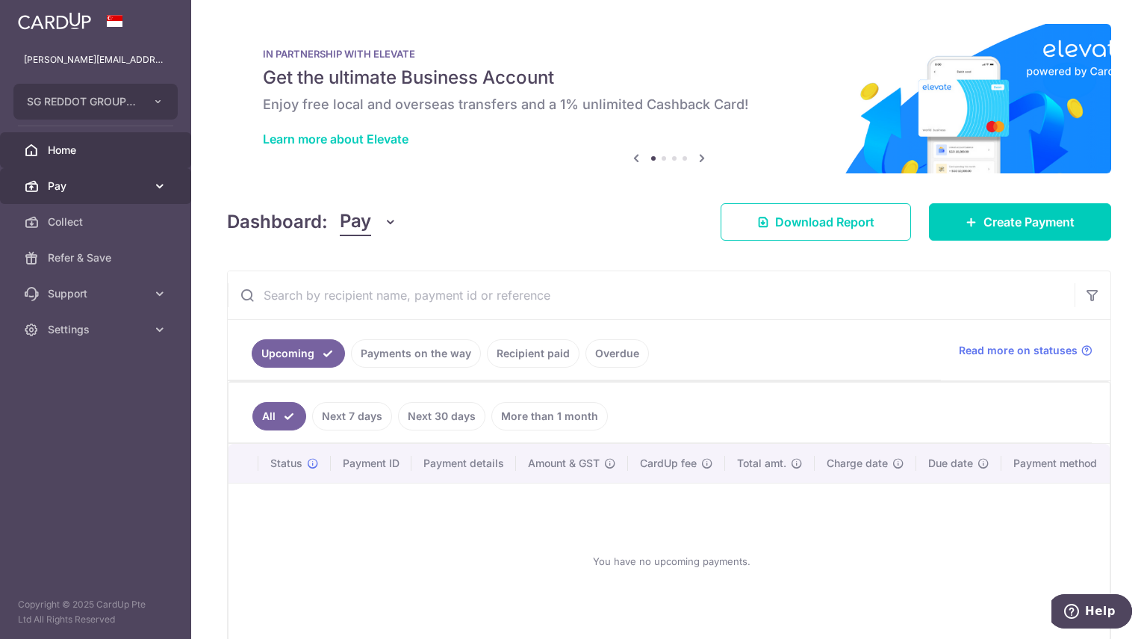
click at [151, 188] on link "Pay" at bounding box center [95, 186] width 191 height 36
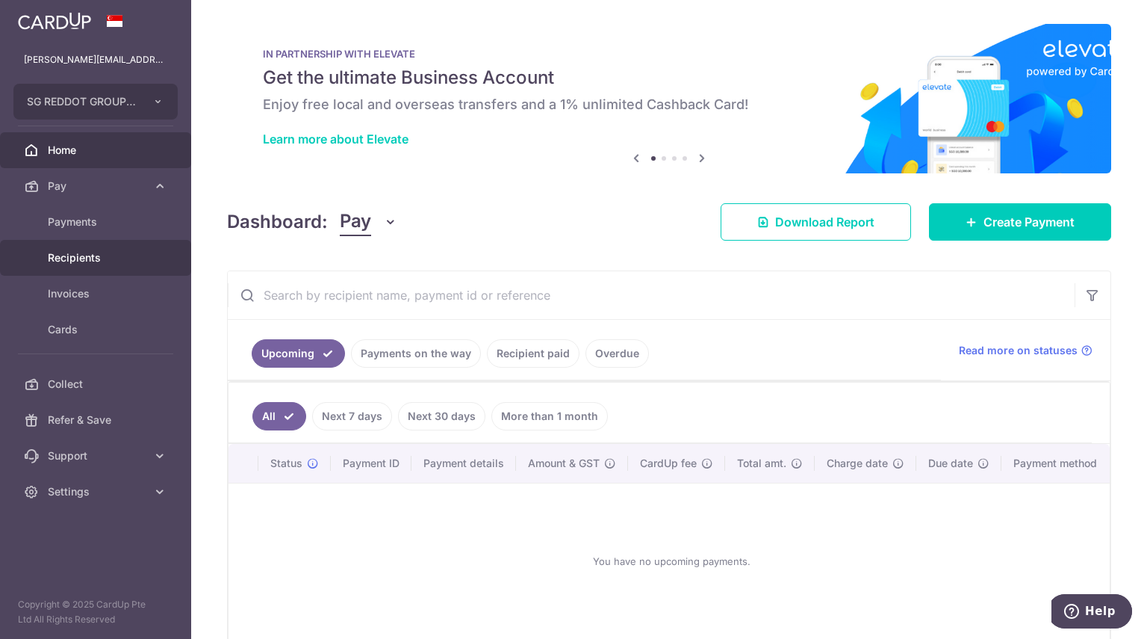
click at [128, 258] on span "Recipients" at bounding box center [97, 257] width 99 height 15
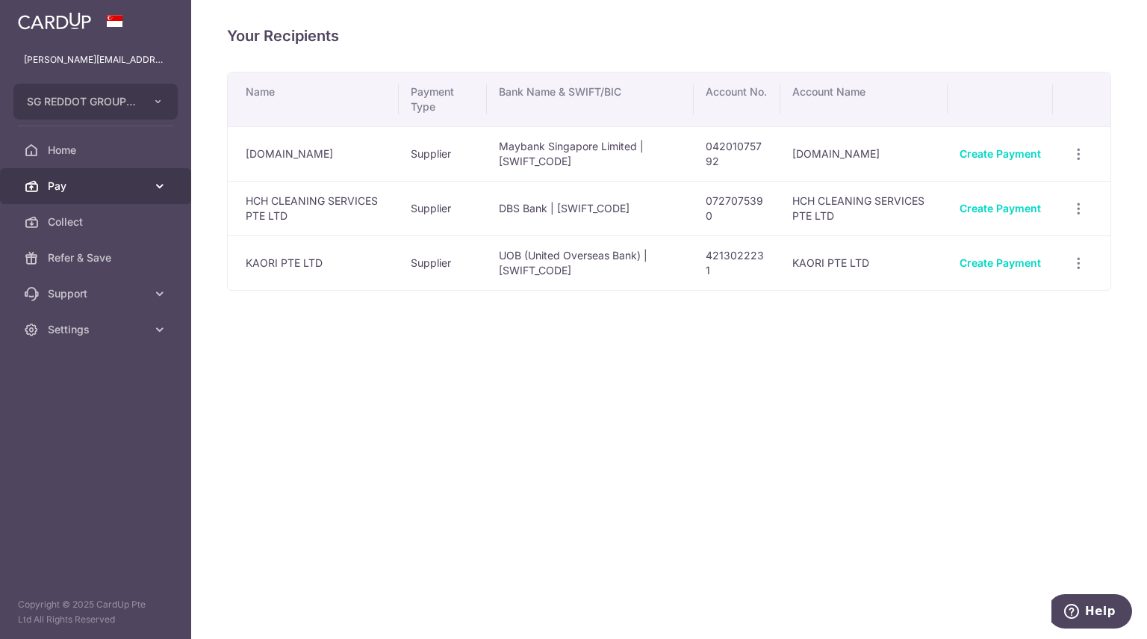
click at [161, 190] on icon at bounding box center [159, 186] width 15 height 15
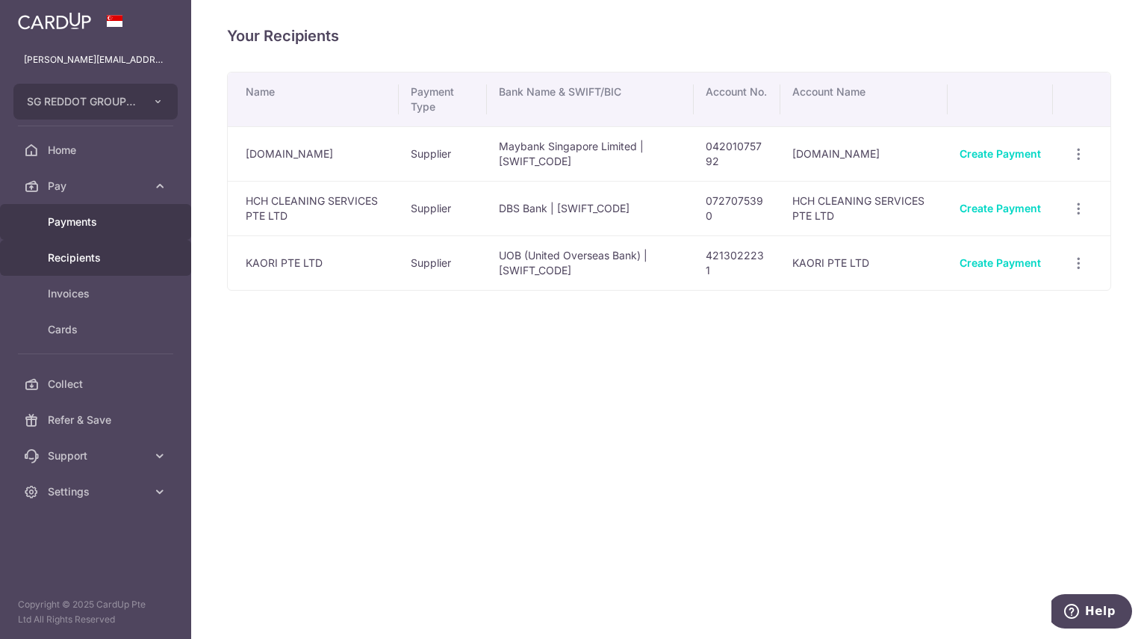
click at [126, 234] on link "Payments" at bounding box center [95, 222] width 191 height 36
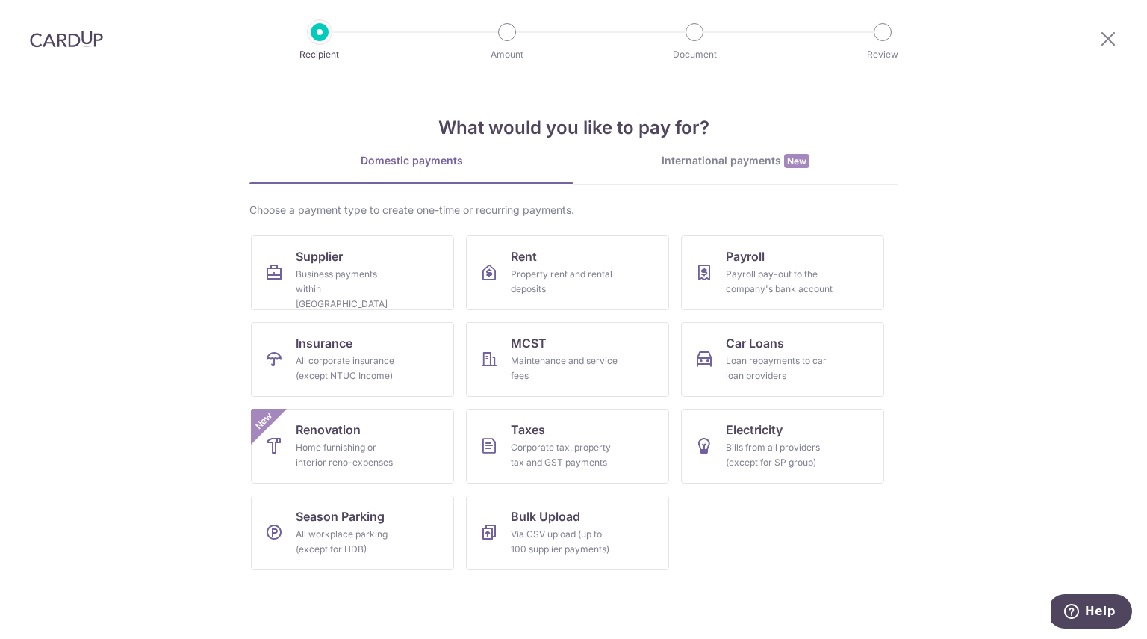
click at [96, 48] on img at bounding box center [66, 39] width 73 height 18
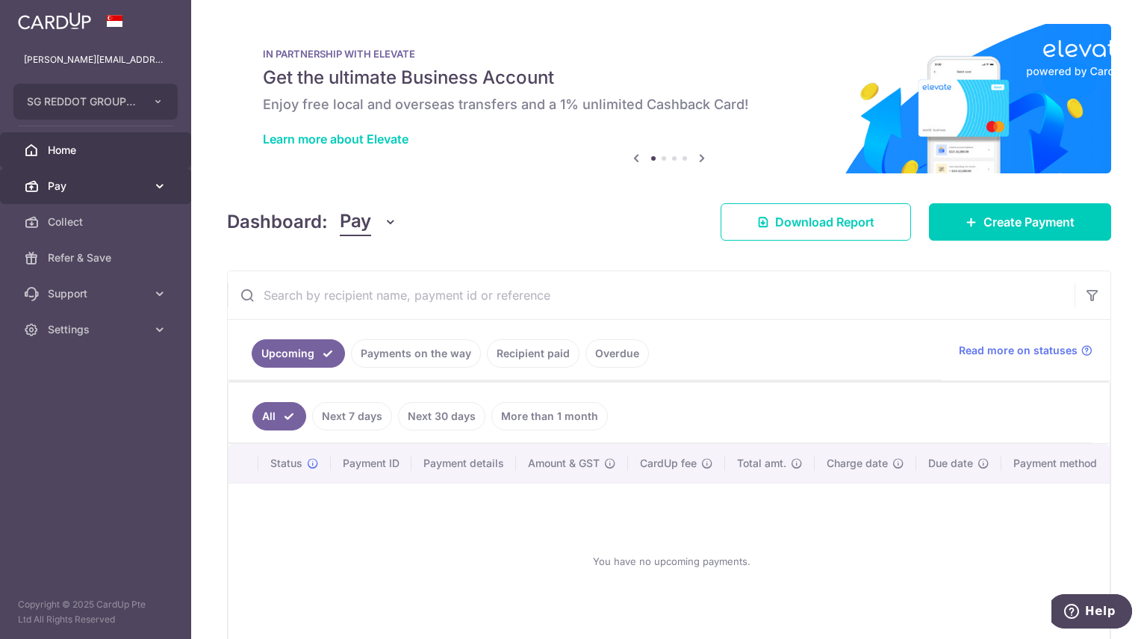
click at [141, 179] on span "Pay" at bounding box center [97, 186] width 99 height 15
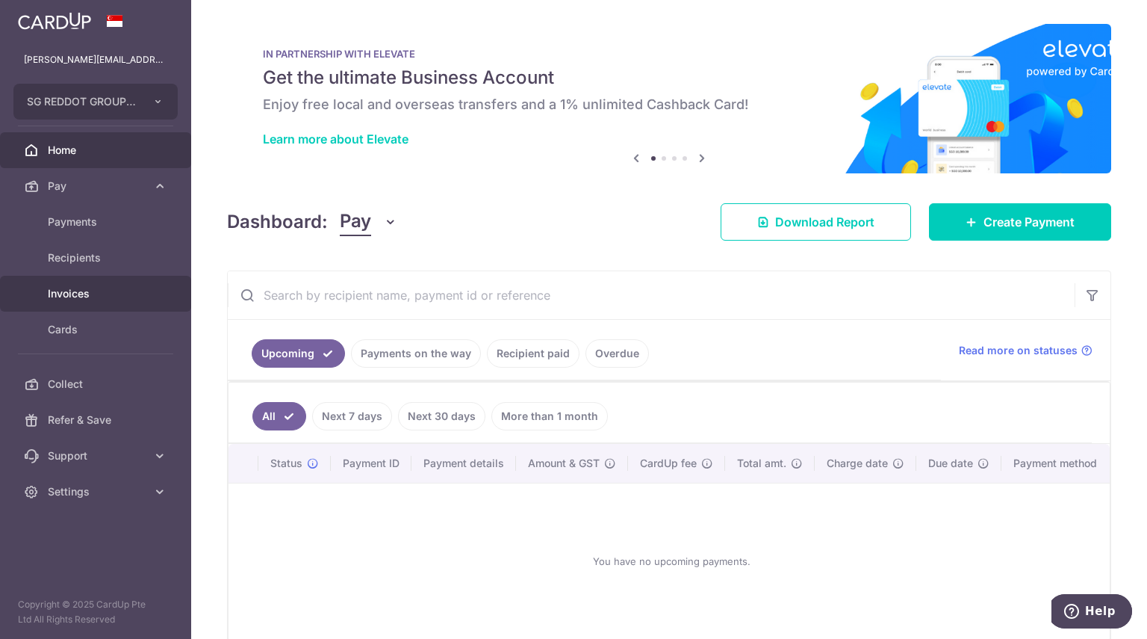
click at [124, 308] on link "Invoices" at bounding box center [95, 294] width 191 height 36
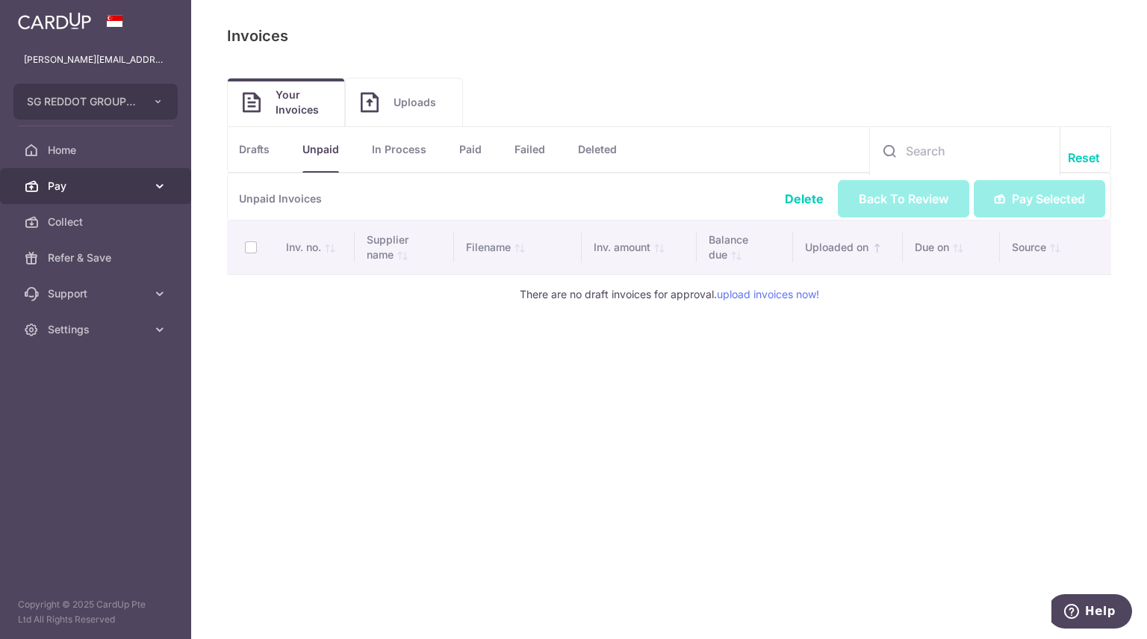
click at [134, 187] on span "Pay" at bounding box center [97, 186] width 99 height 15
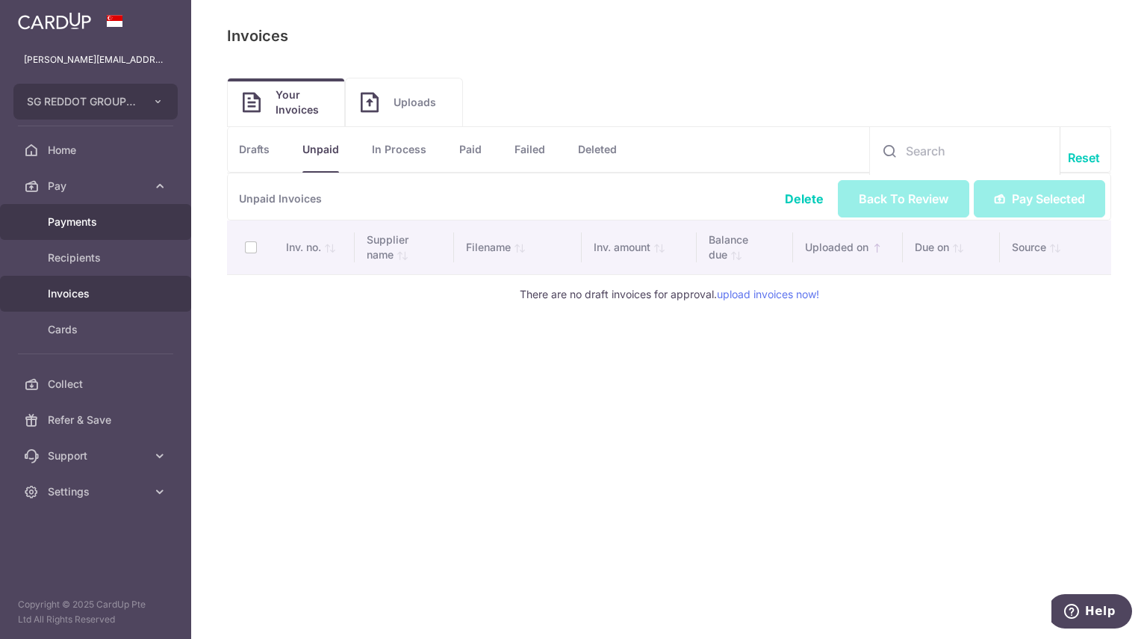
click at [134, 223] on span "Payments" at bounding box center [97, 221] width 99 height 15
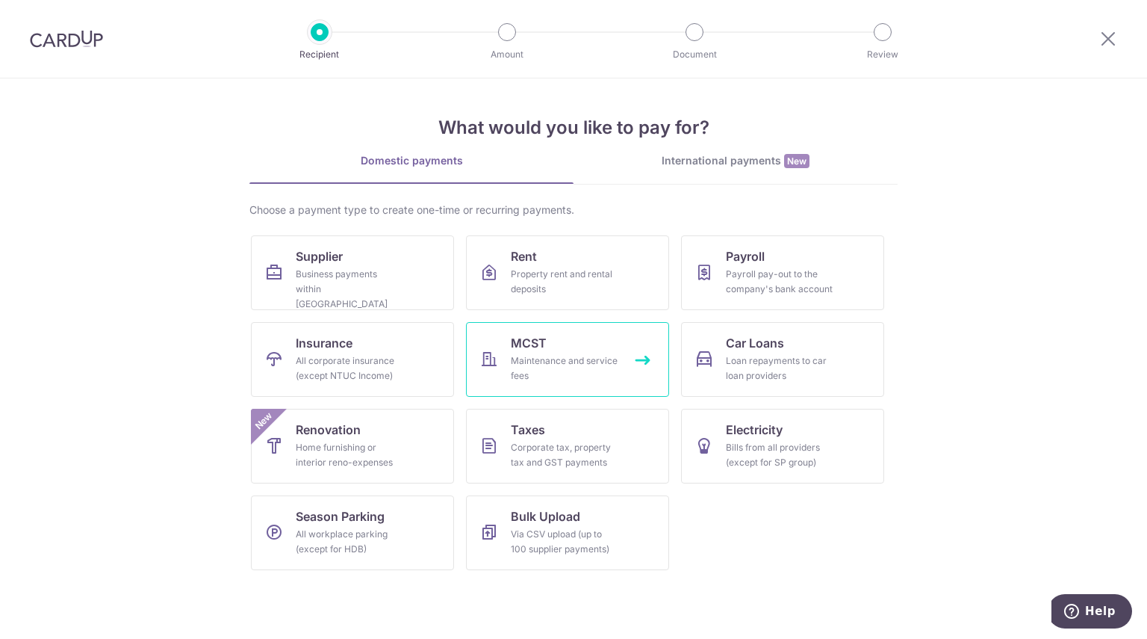
click at [617, 382] on div "Maintenance and service fees" at bounding box center [565, 368] width 108 height 30
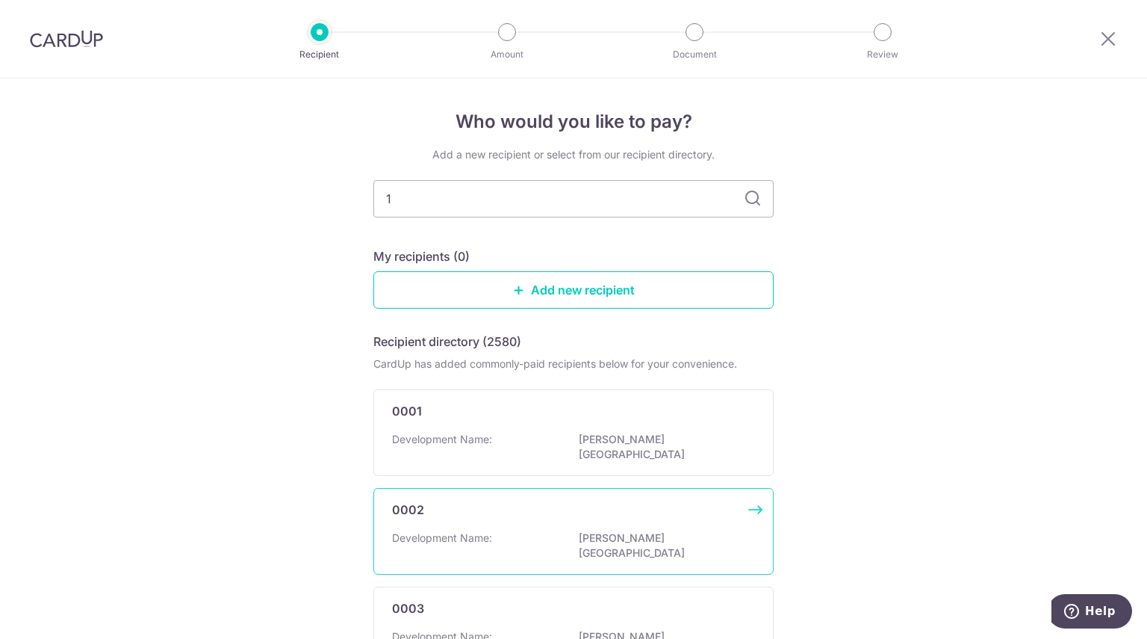
type input "16"
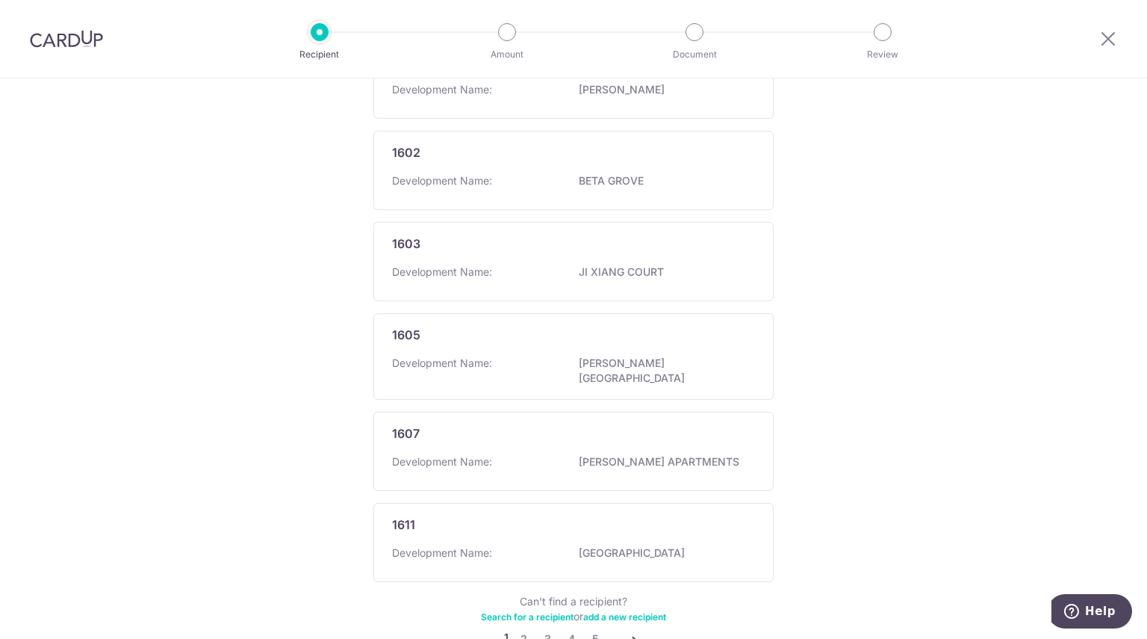
scroll to position [798, 0]
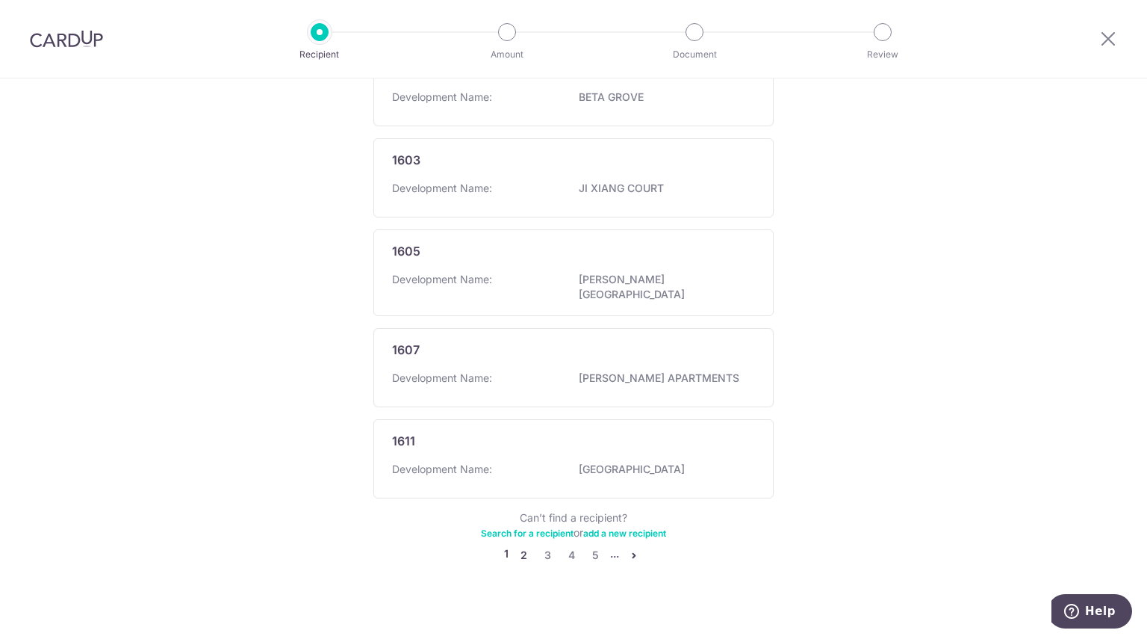
click at [519, 546] on link "2" at bounding box center [524, 555] width 18 height 18
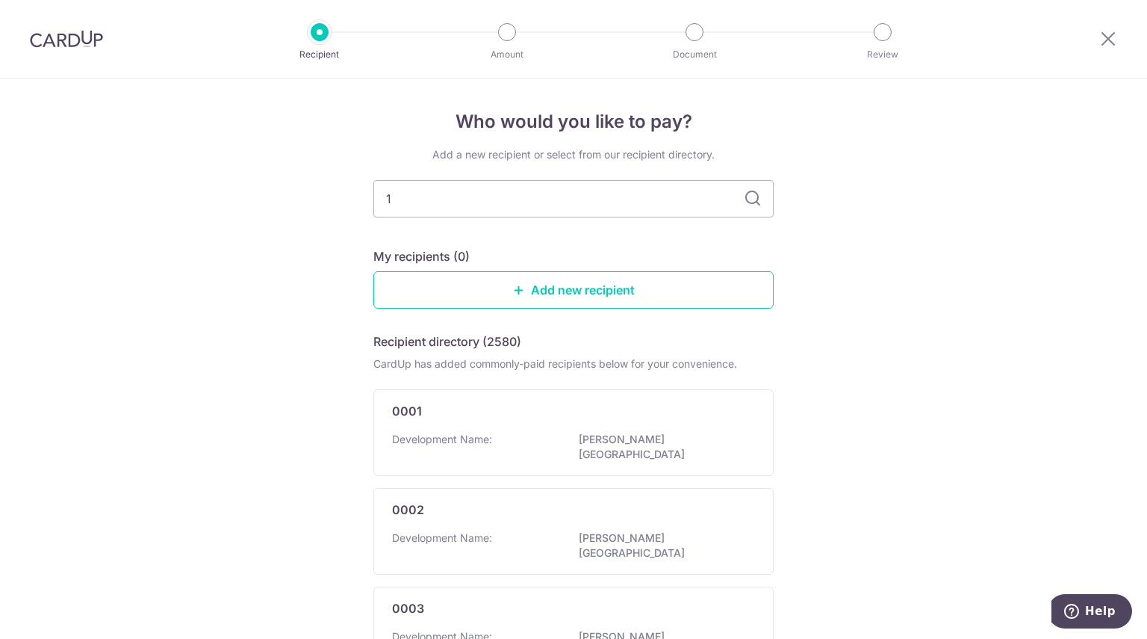
type input "16"
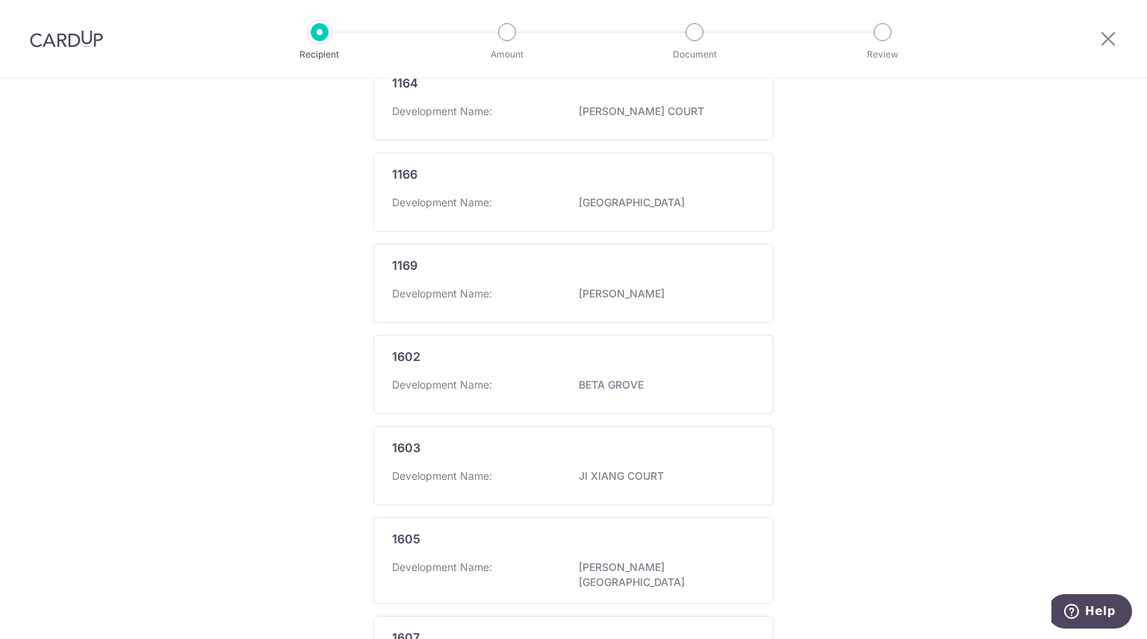
scroll to position [798, 0]
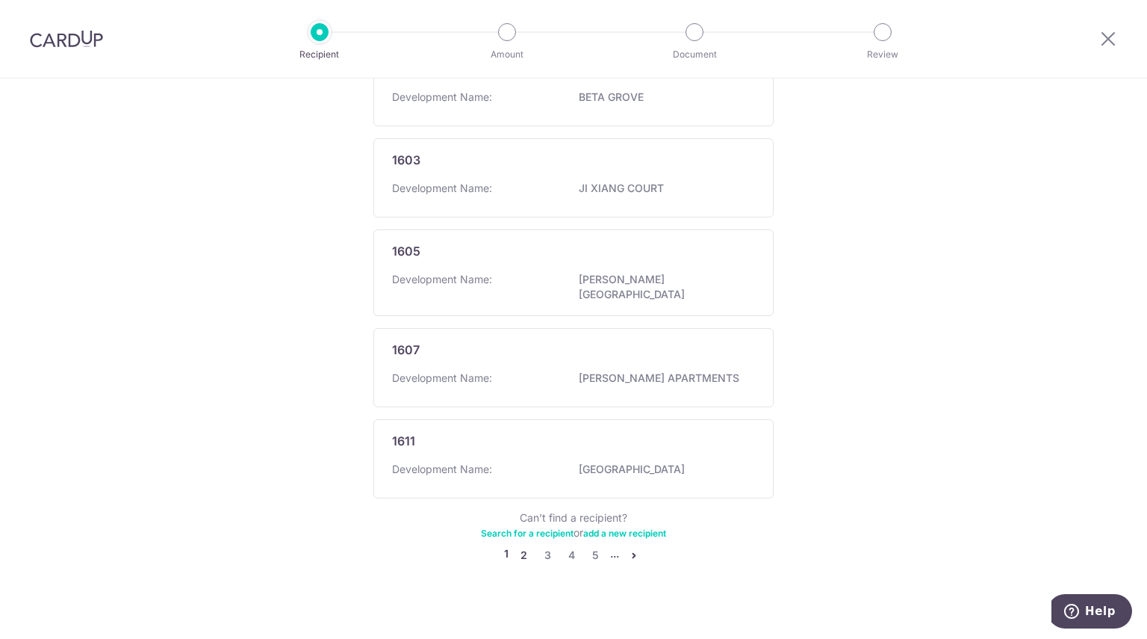
click at [519, 546] on link "2" at bounding box center [524, 555] width 18 height 18
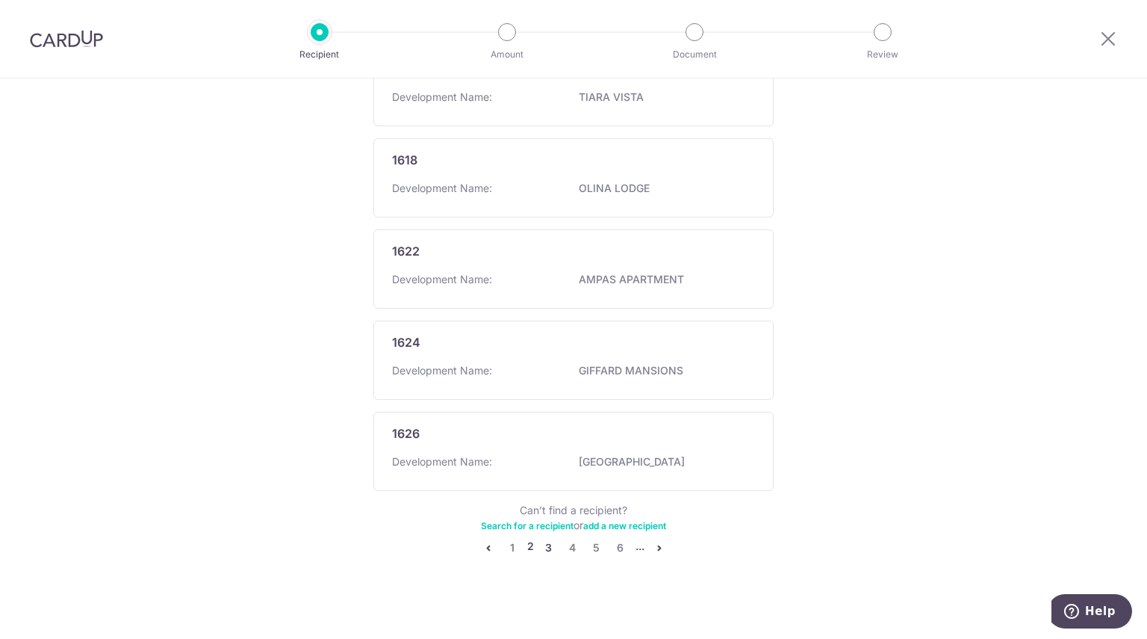
click at [544, 542] on link "3" at bounding box center [549, 548] width 18 height 18
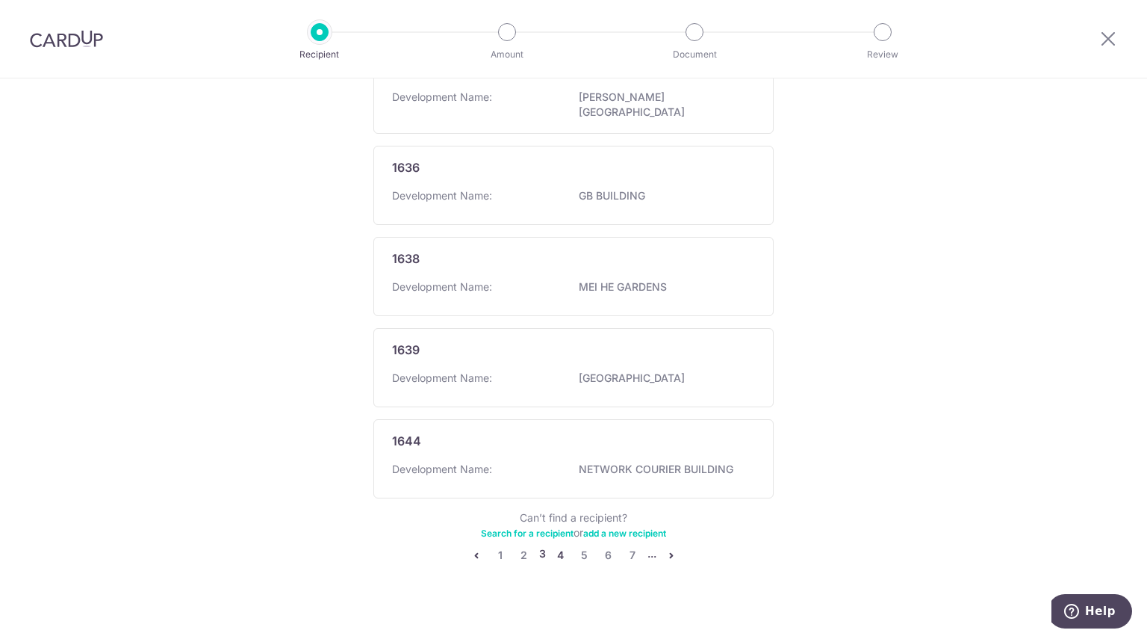
click at [556, 546] on link "4" at bounding box center [561, 555] width 18 height 18
click at [568, 546] on link "5" at bounding box center [573, 555] width 18 height 18
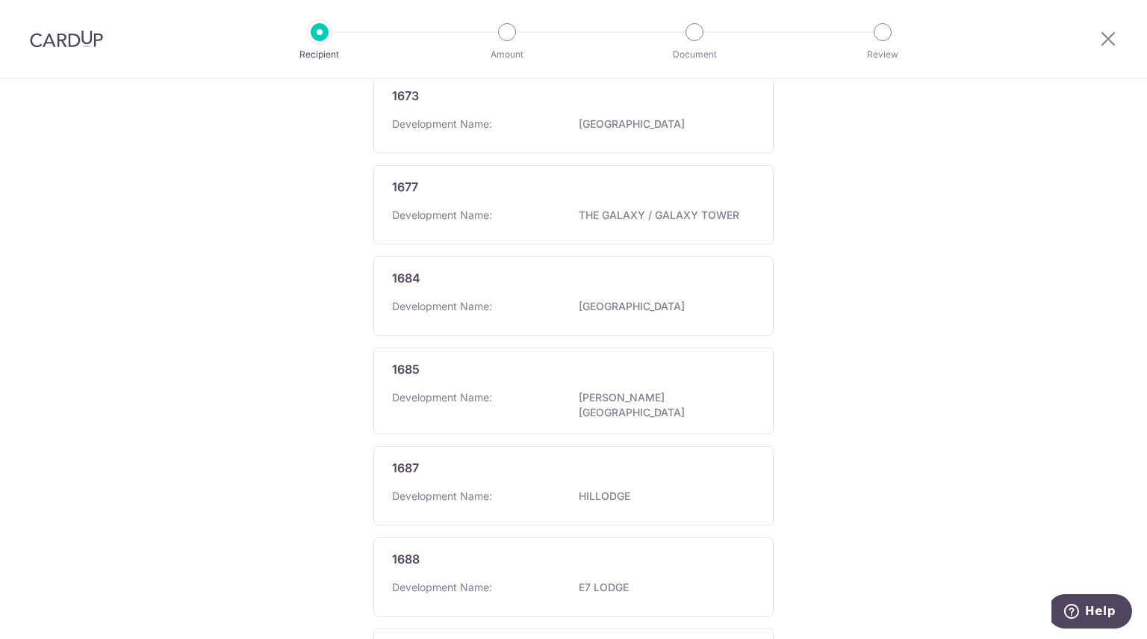
scroll to position [805, 0]
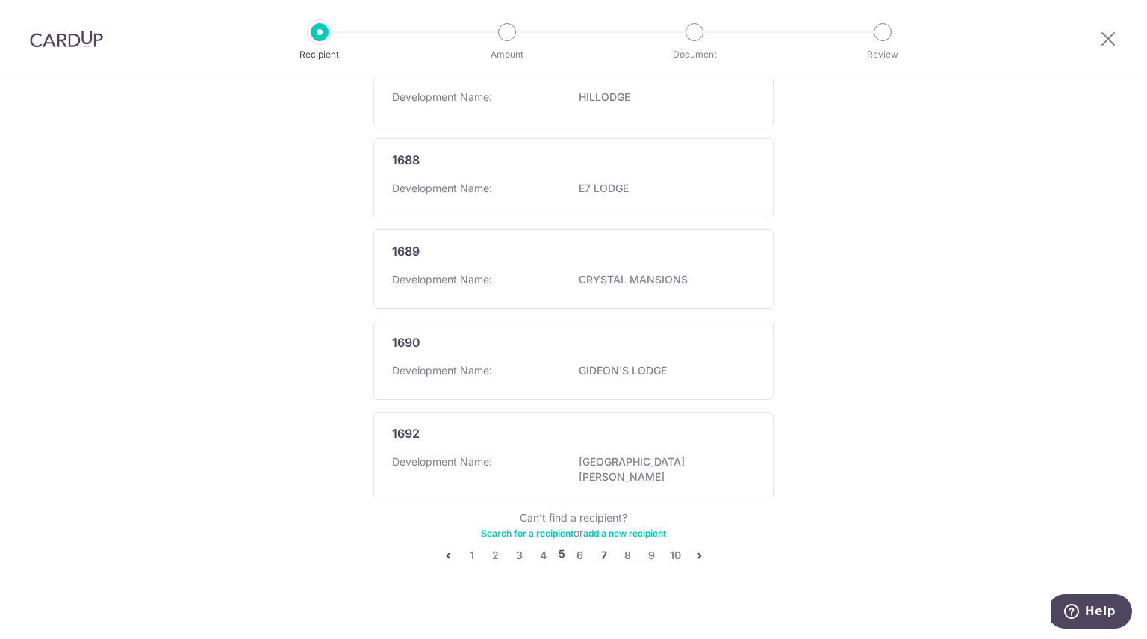
click at [595, 546] on link "7" at bounding box center [604, 555] width 18 height 18
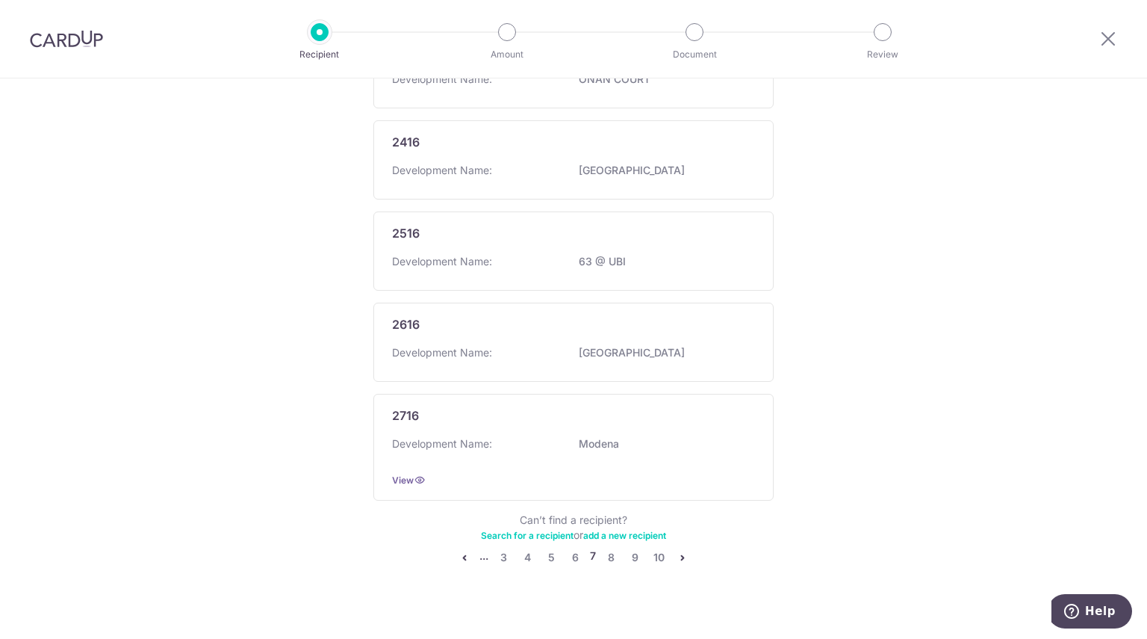
scroll to position [860, 0]
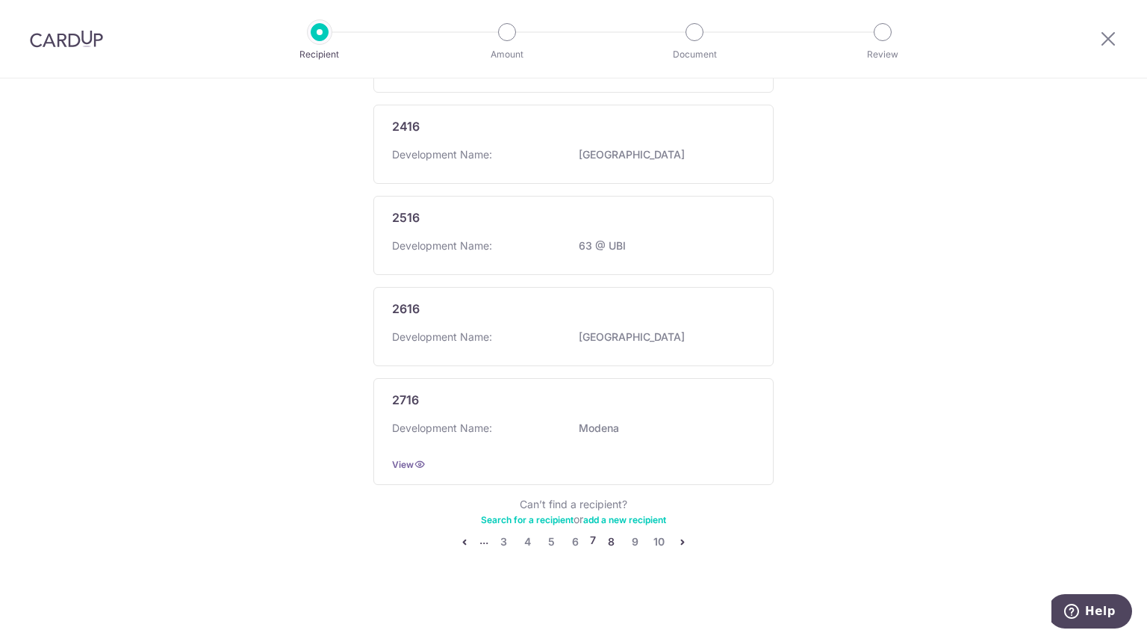
click at [607, 542] on link "8" at bounding box center [611, 542] width 18 height 18
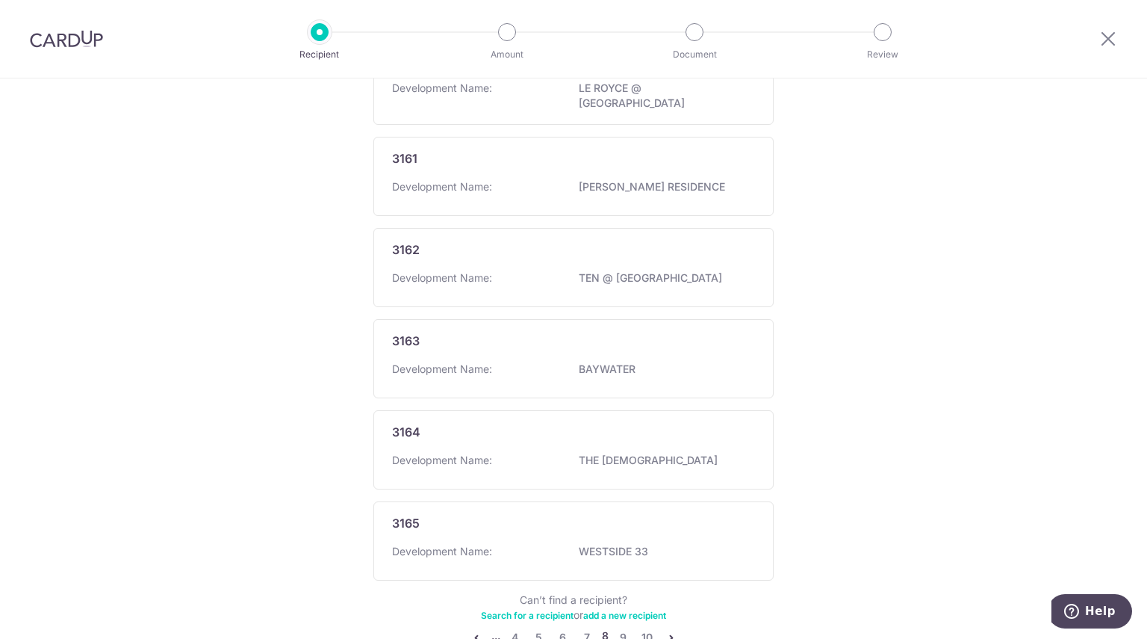
scroll to position [805, 0]
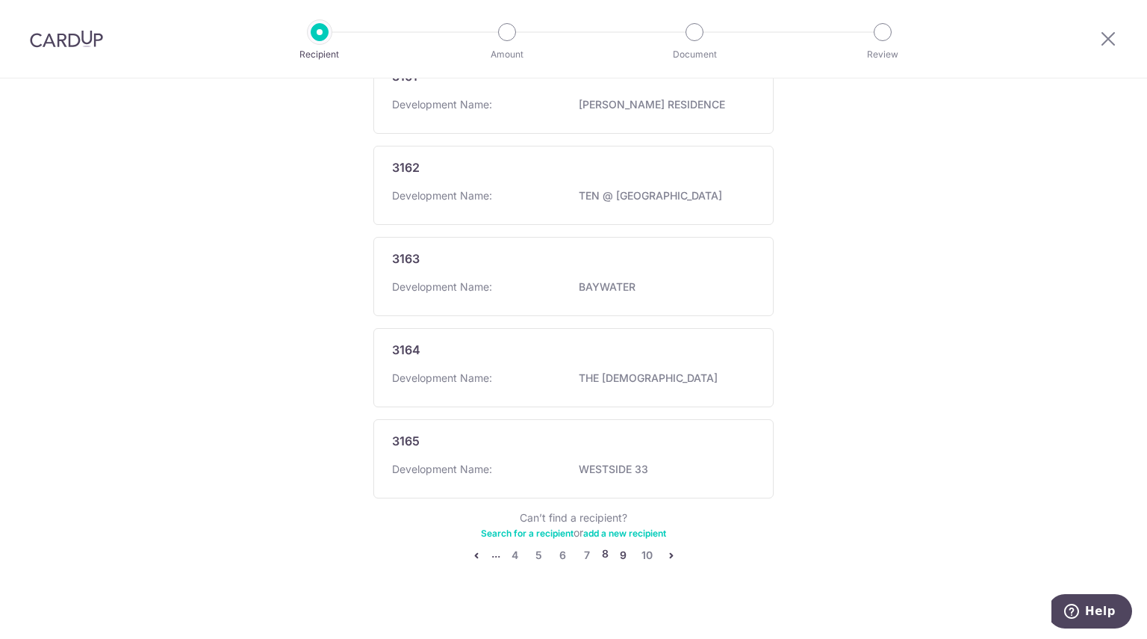
click at [620, 546] on link "9" at bounding box center [624, 555] width 18 height 18
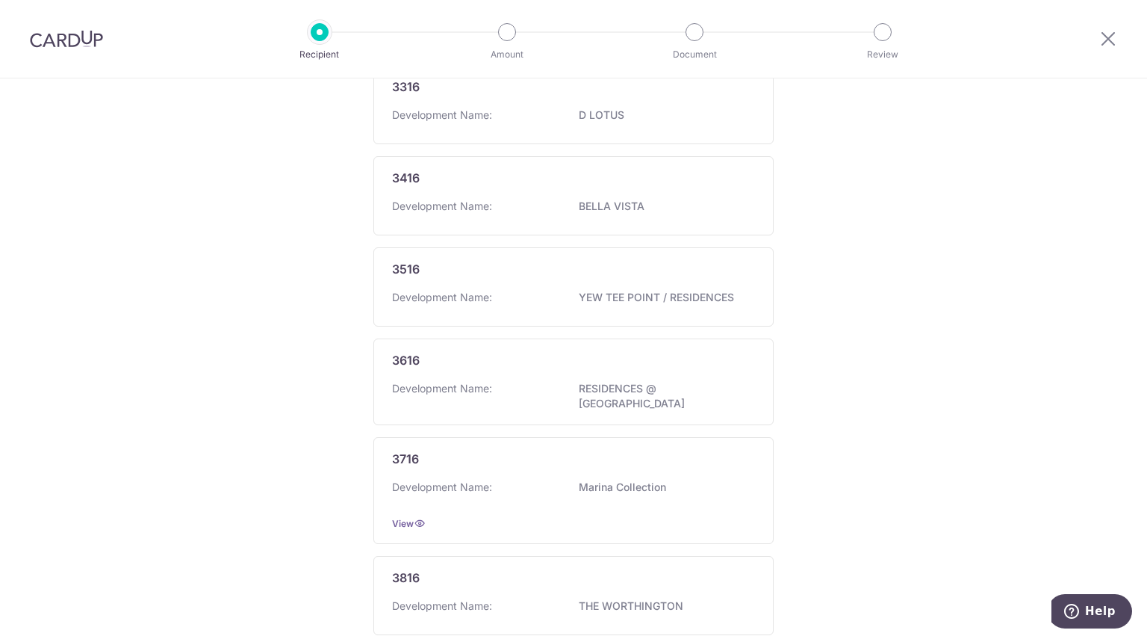
scroll to position [825, 0]
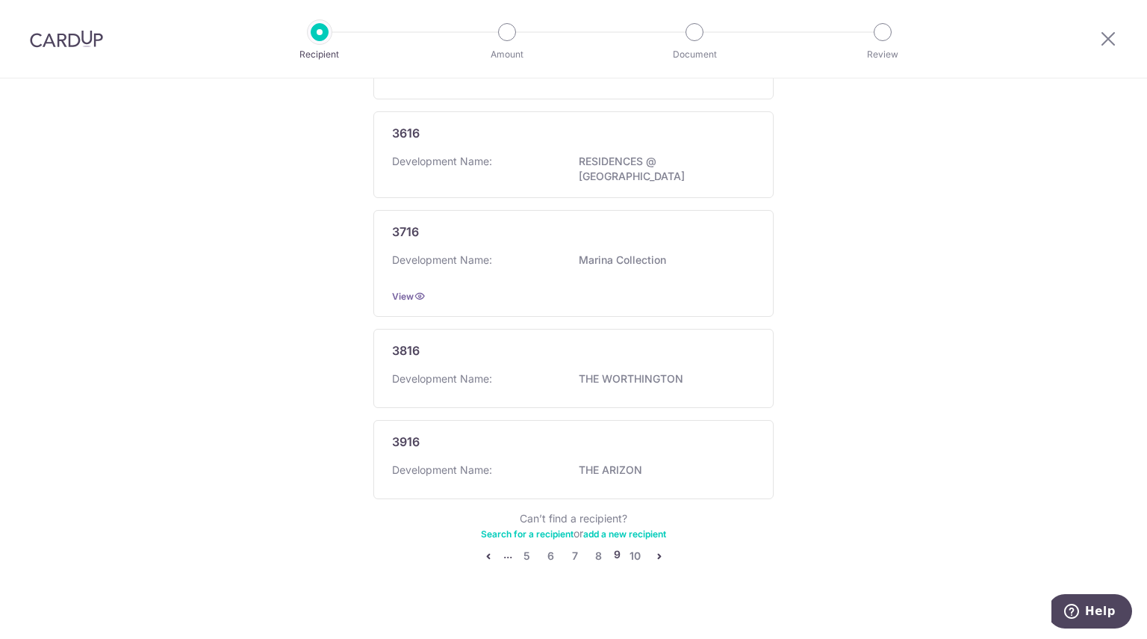
click at [654, 550] on icon "pager" at bounding box center [660, 556] width 12 height 12
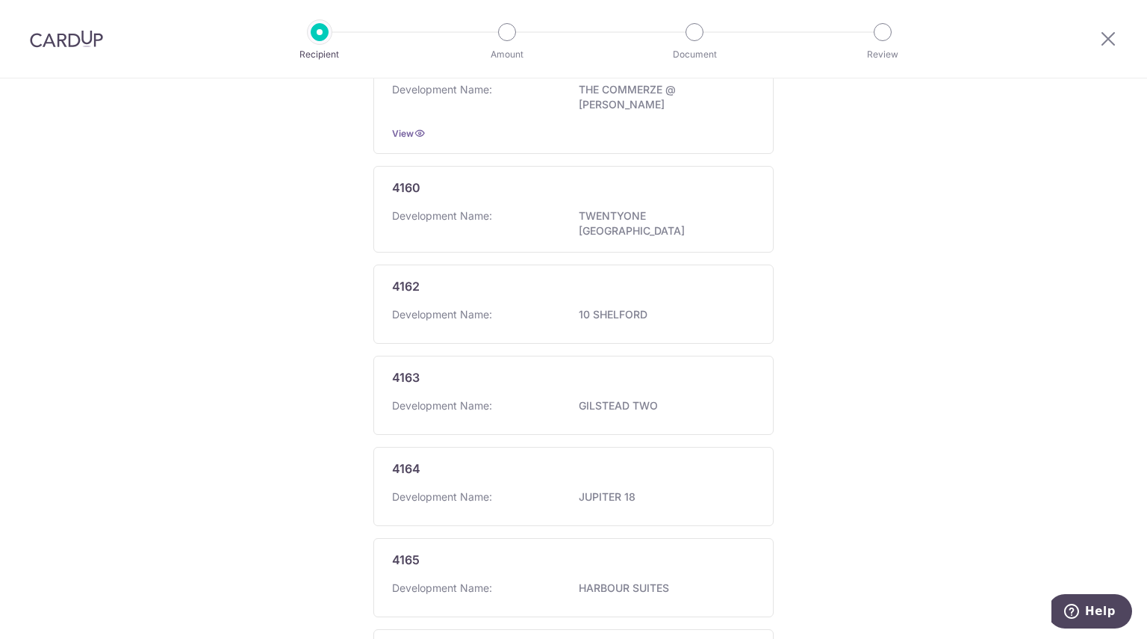
scroll to position [762, 0]
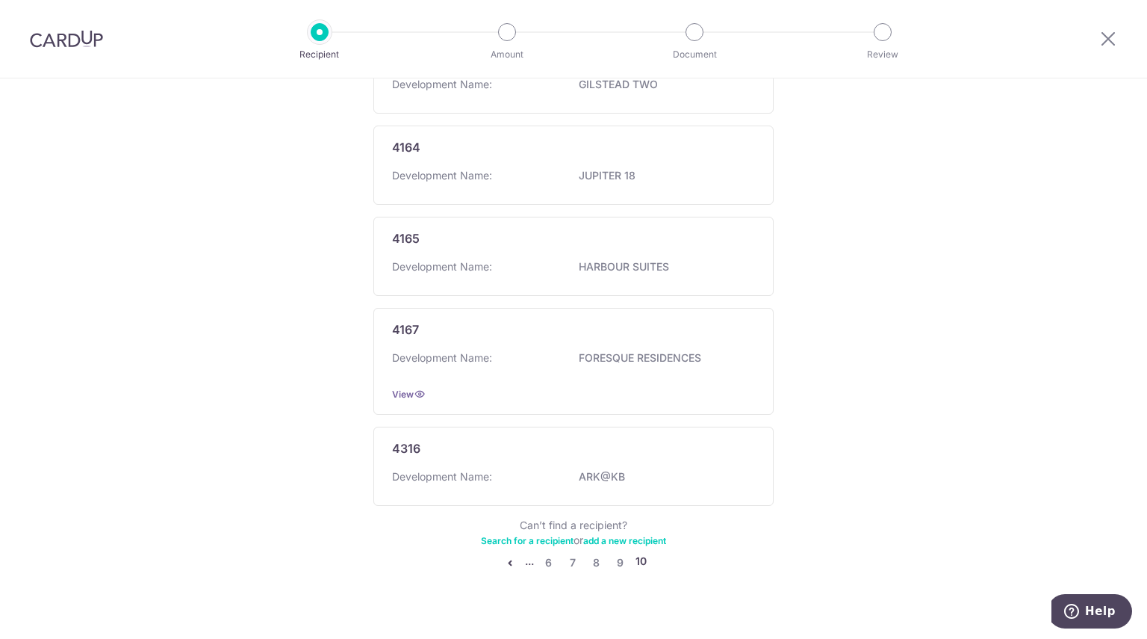
click at [506, 556] on icon "pager" at bounding box center [510, 562] width 12 height 12
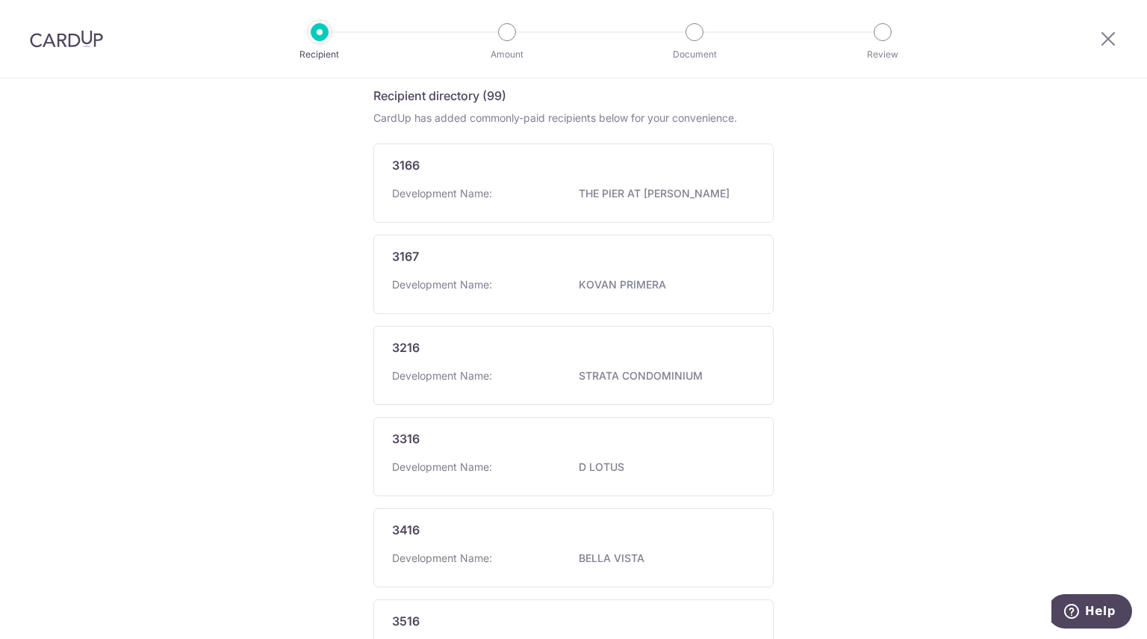
scroll to position [825, 0]
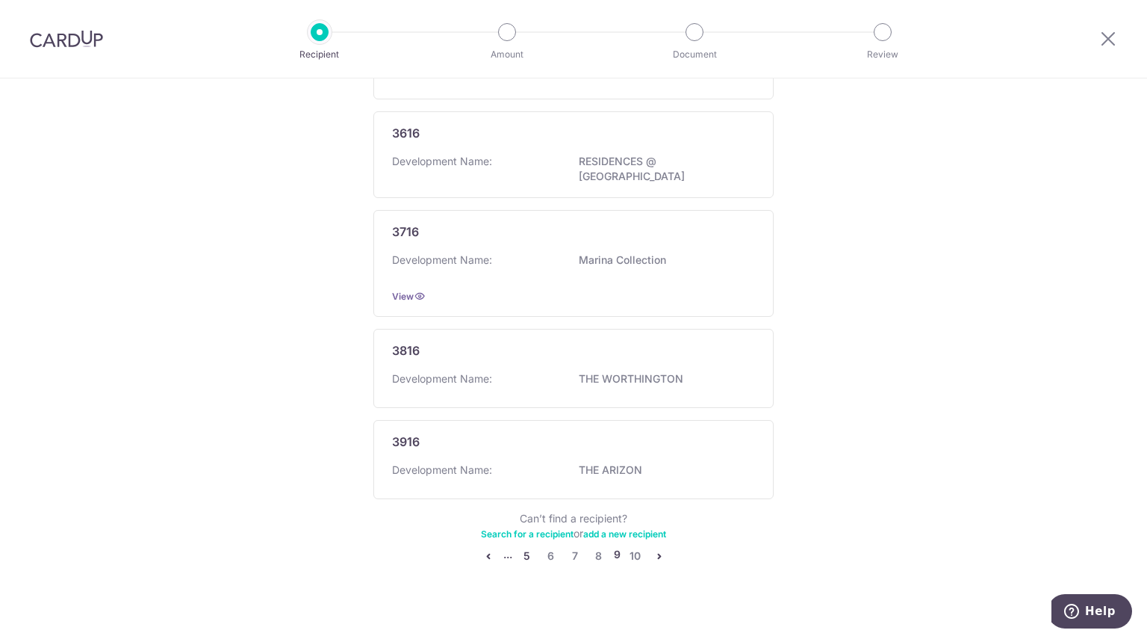
click at [524, 547] on link "5" at bounding box center [527, 556] width 18 height 18
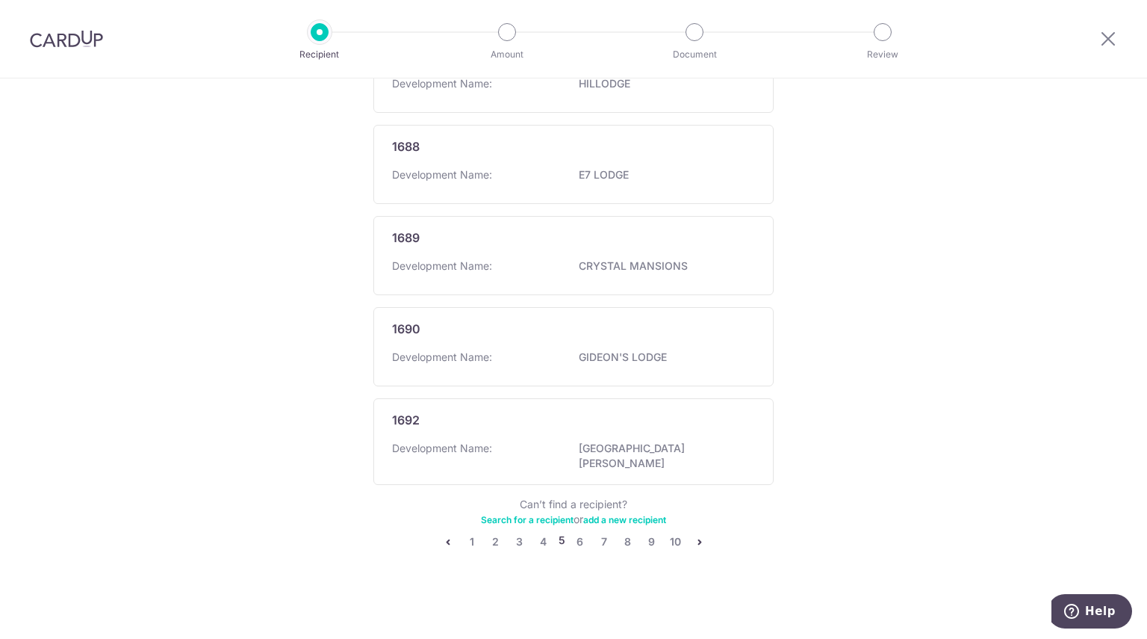
scroll to position [0, 0]
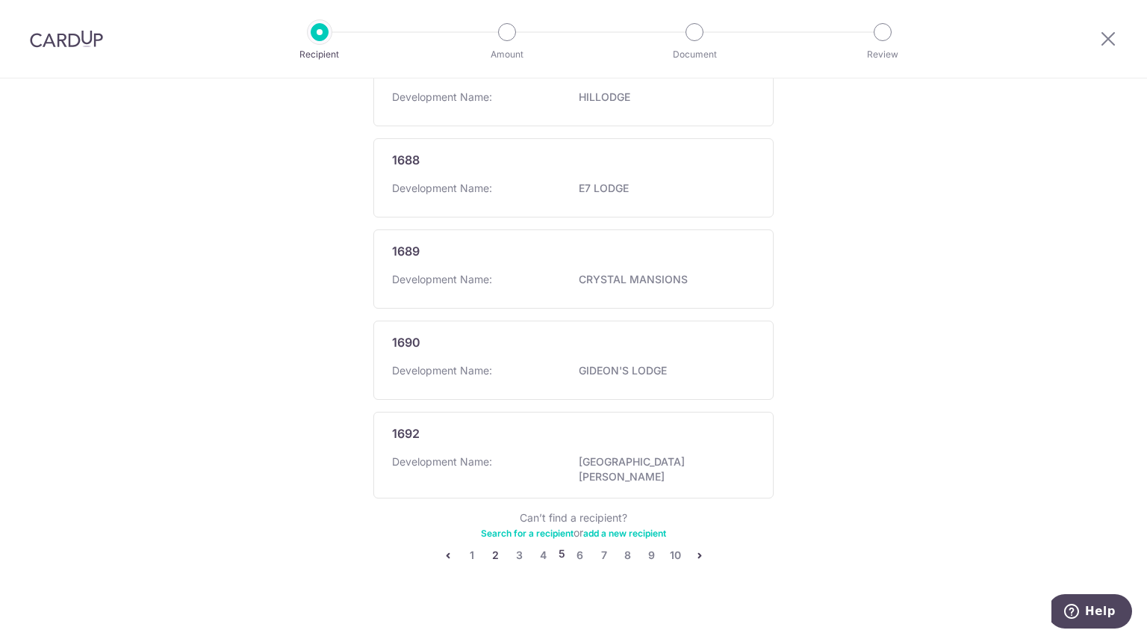
click at [496, 546] on link "2" at bounding box center [496, 555] width 18 height 18
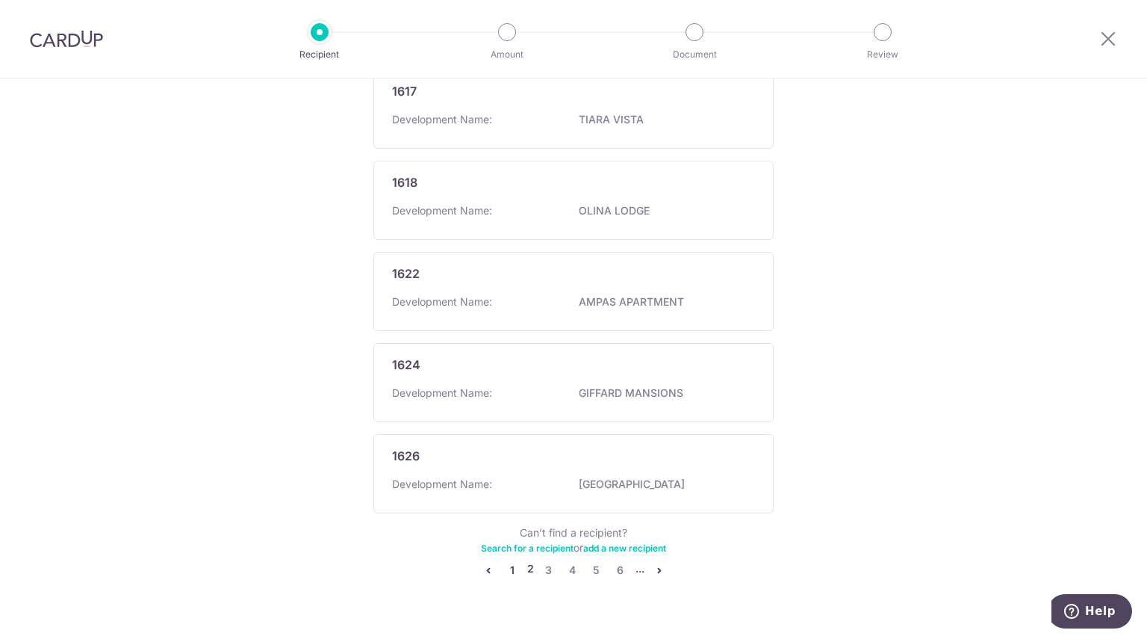
click at [508, 563] on link "1" at bounding box center [512, 570] width 18 height 18
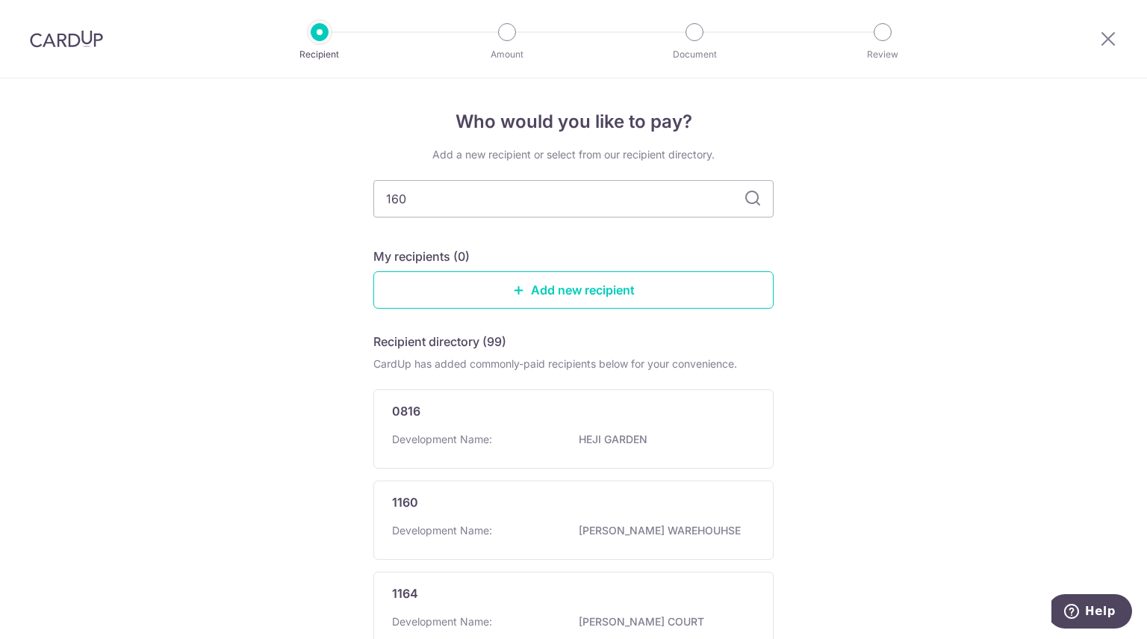
type input "1601"
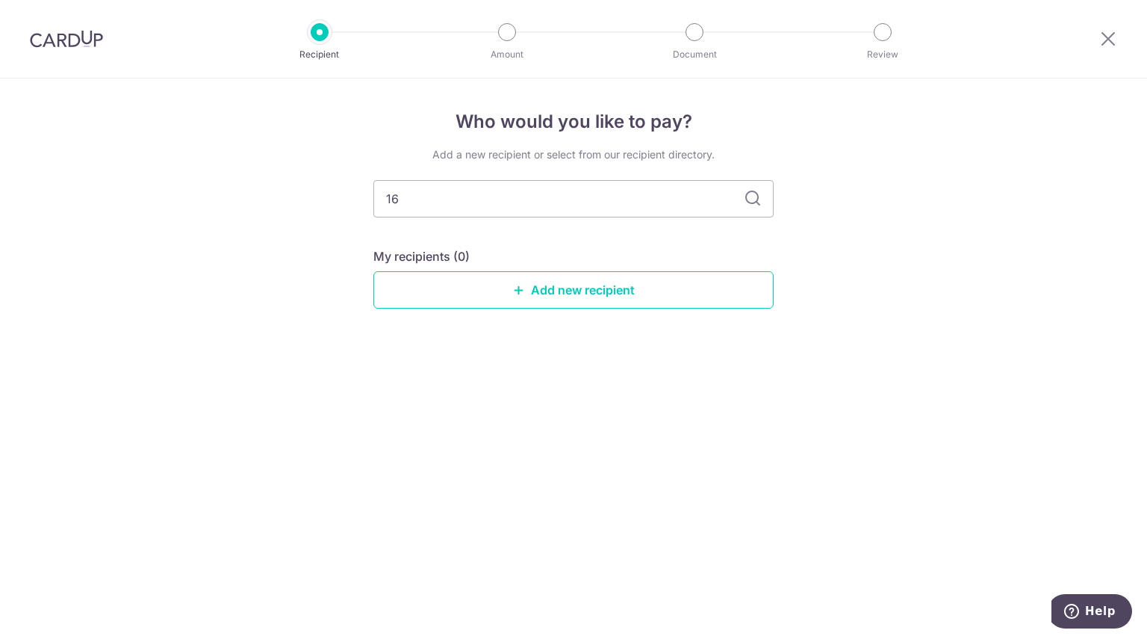
type input "1"
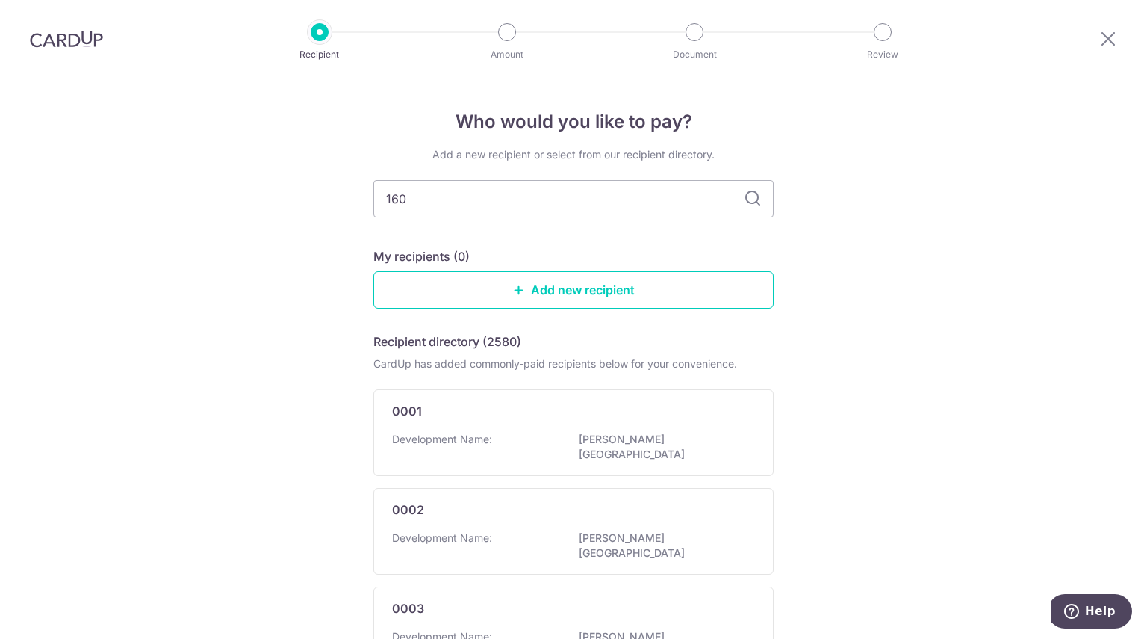
type input "1601"
